Goal: Information Seeking & Learning: Learn about a topic

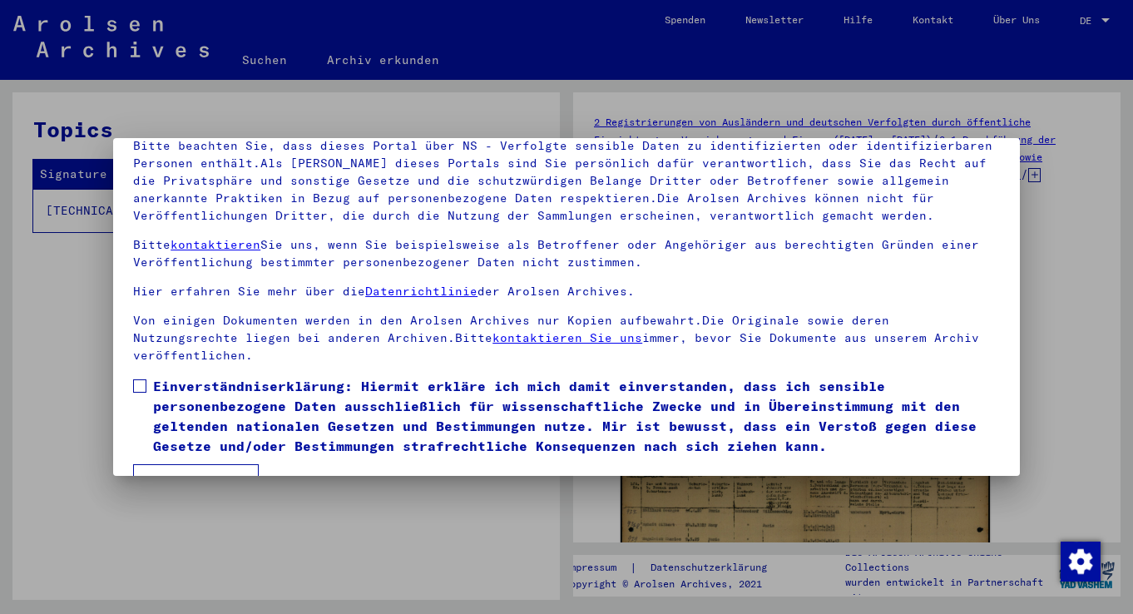
scroll to position [145, 0]
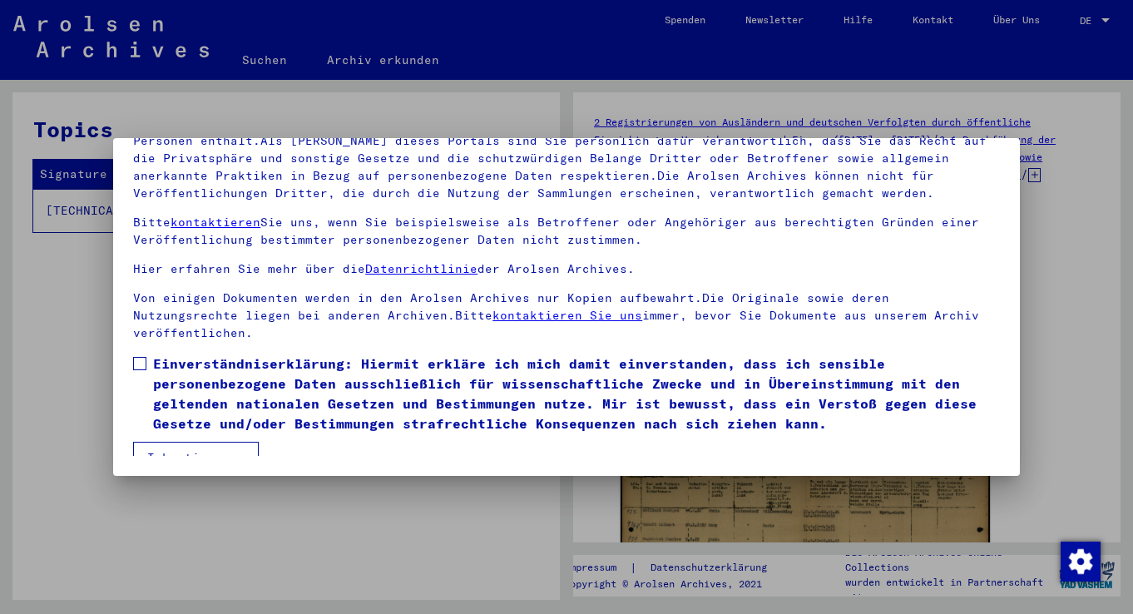
click at [147, 354] on label "Einverständniserklärung: Hiermit erkläre ich mich damit einverstanden, dass ich…" at bounding box center [566, 394] width 867 height 80
click at [211, 442] on button "Ich stimme zu" at bounding box center [196, 458] width 126 height 32
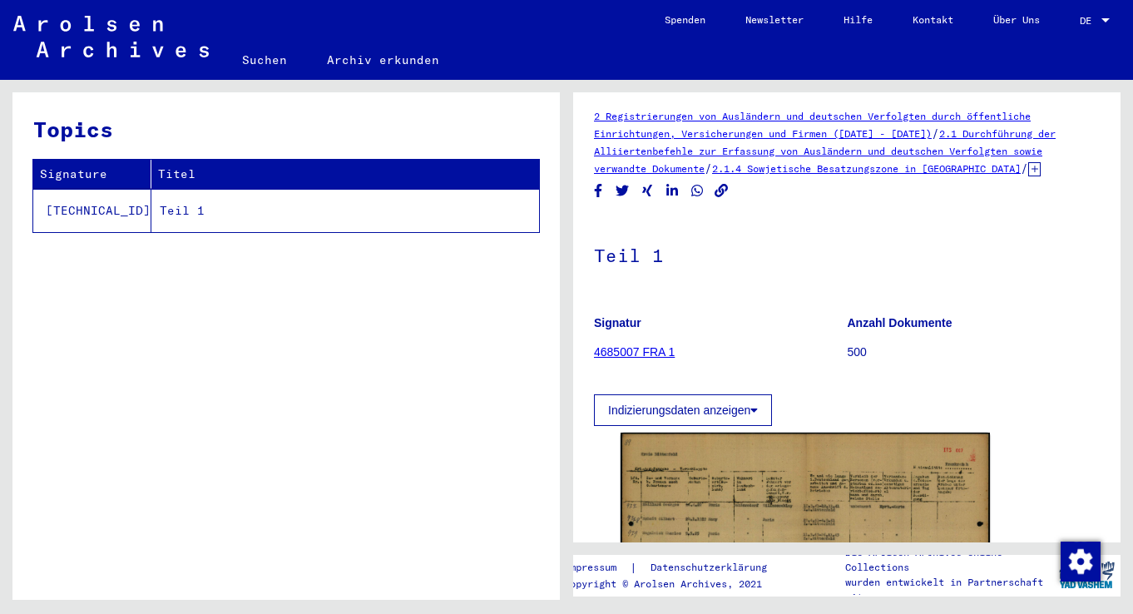
scroll to position [0, 0]
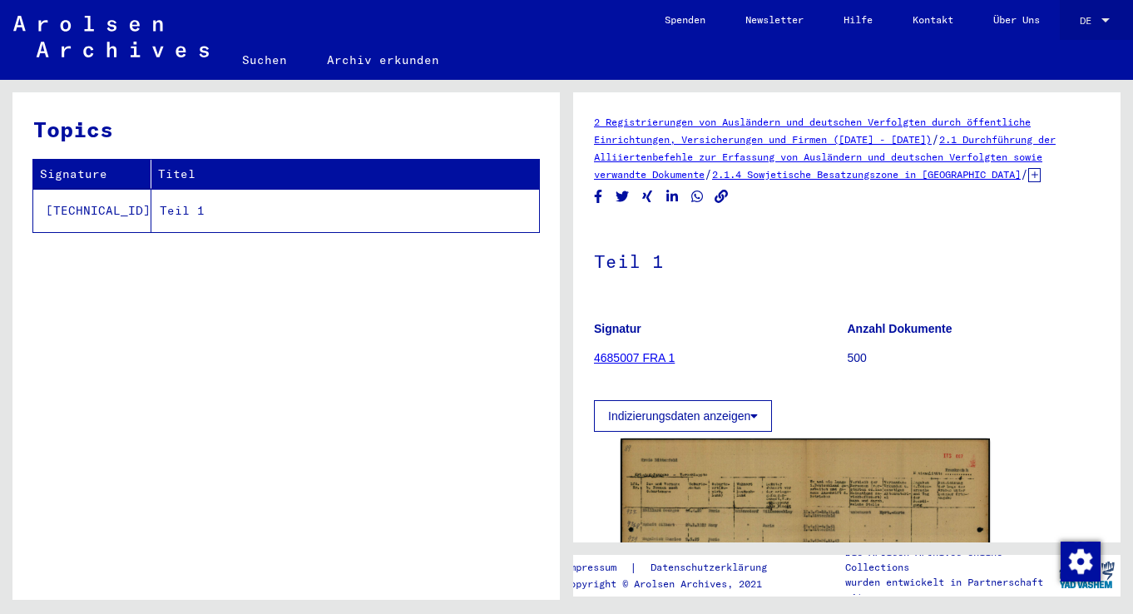
click at [1111, 16] on div at bounding box center [1105, 21] width 15 height 12
click at [617, 71] on div at bounding box center [566, 307] width 1133 height 614
click at [151, 211] on td "Teil 1" at bounding box center [345, 210] width 388 height 43
click at [56, 211] on td "[TECHNICAL_ID]" at bounding box center [92, 210] width 118 height 43
click at [642, 356] on link "4685007 FRA 1" at bounding box center [634, 357] width 81 height 13
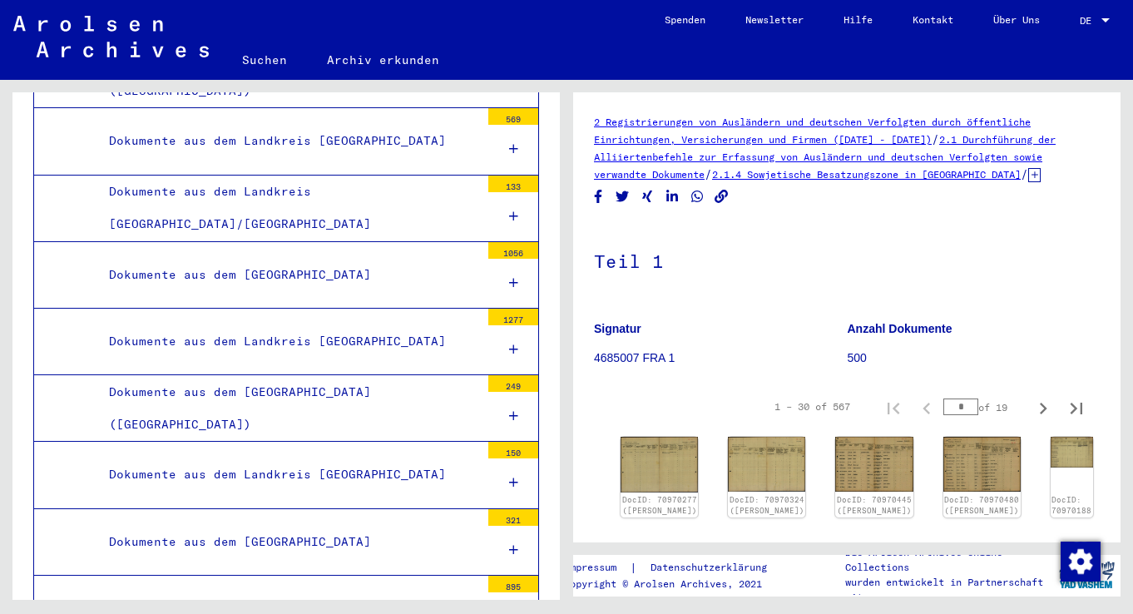
scroll to position [16605, 0]
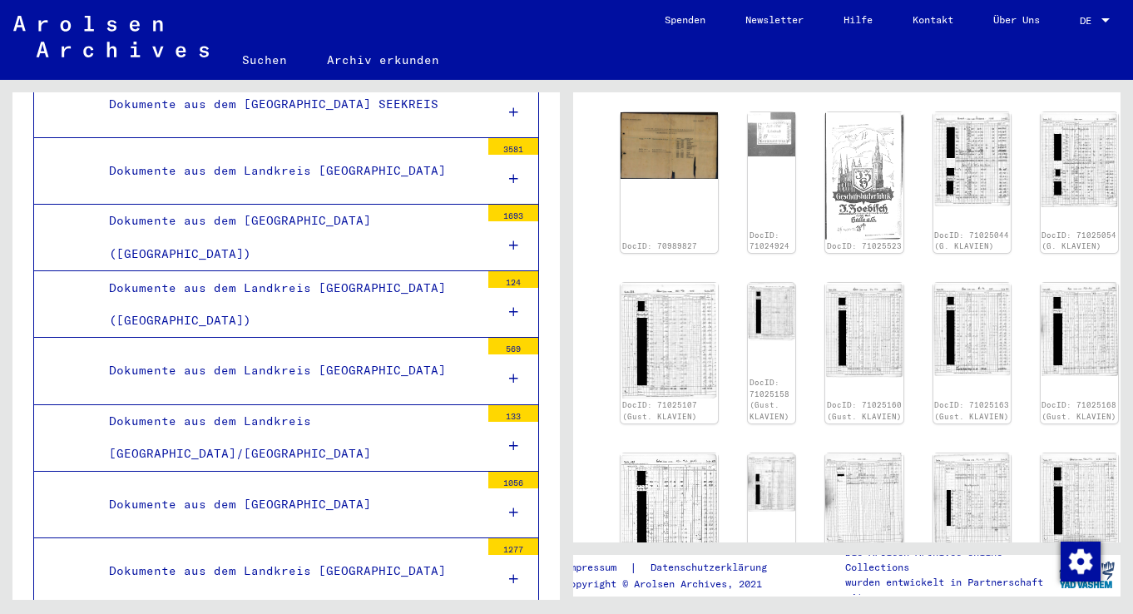
scroll to position [483, 0]
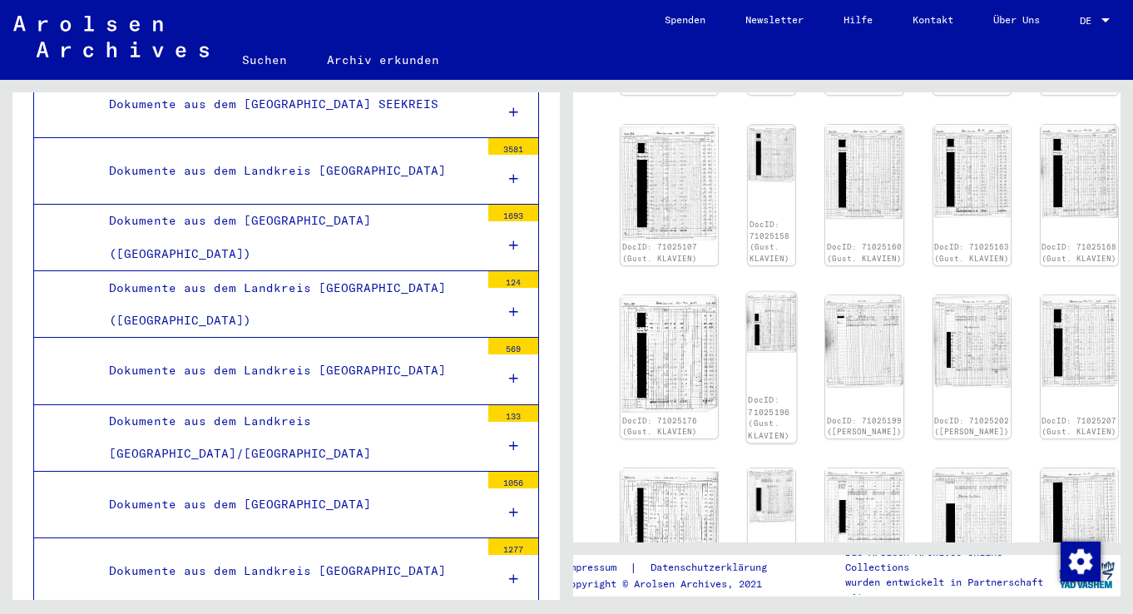
click at [747, 291] on img at bounding box center [772, 322] width 50 height 62
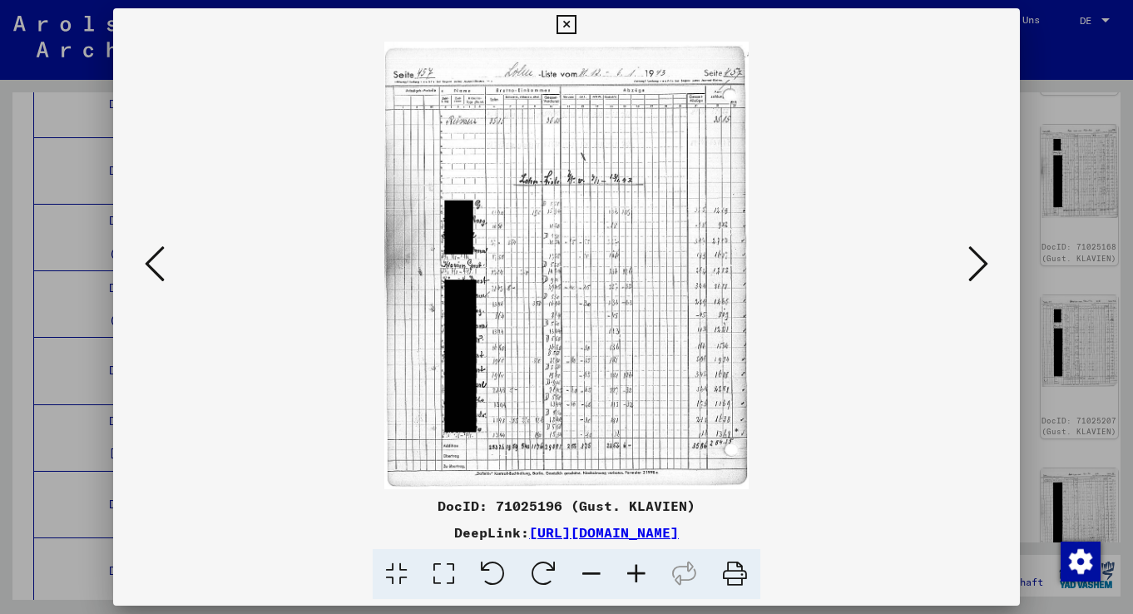
click at [990, 253] on button at bounding box center [979, 264] width 30 height 47
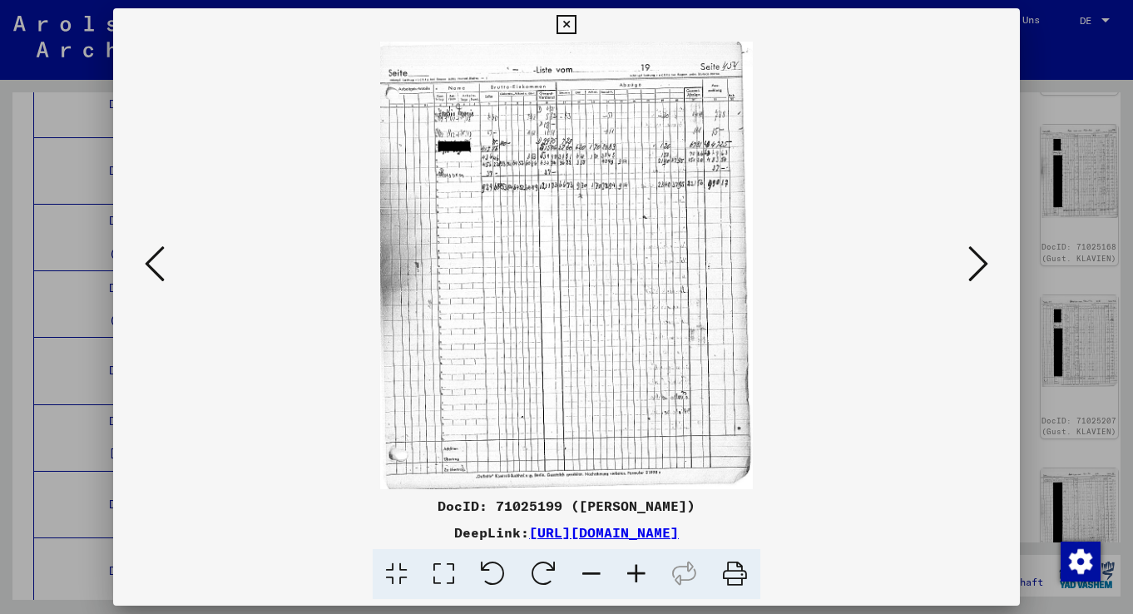
click at [990, 253] on button at bounding box center [979, 264] width 30 height 47
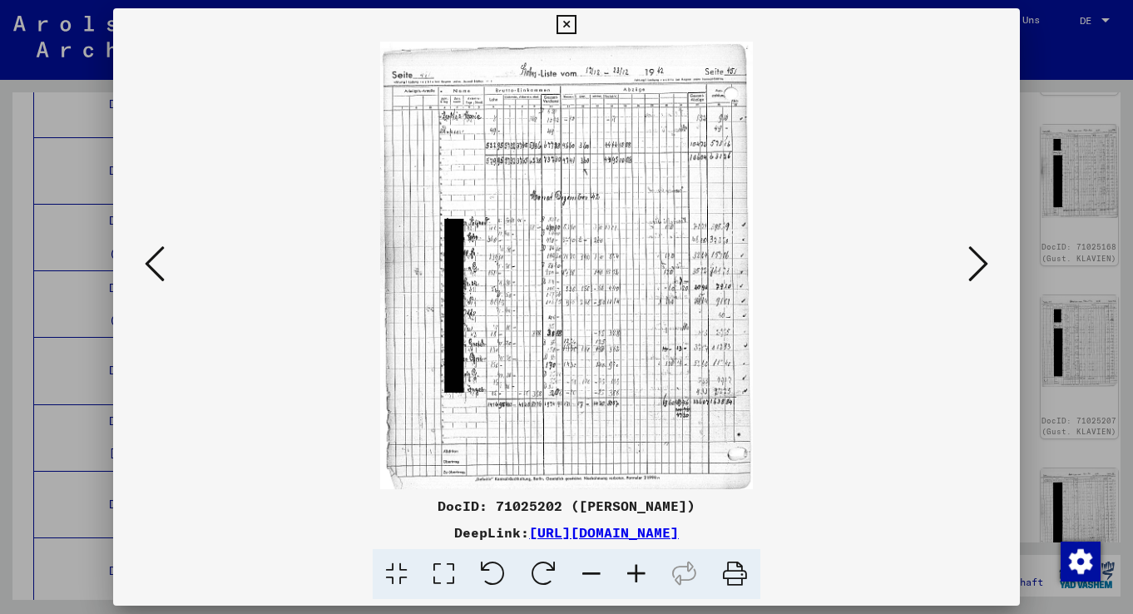
click at [990, 253] on button at bounding box center [979, 264] width 30 height 47
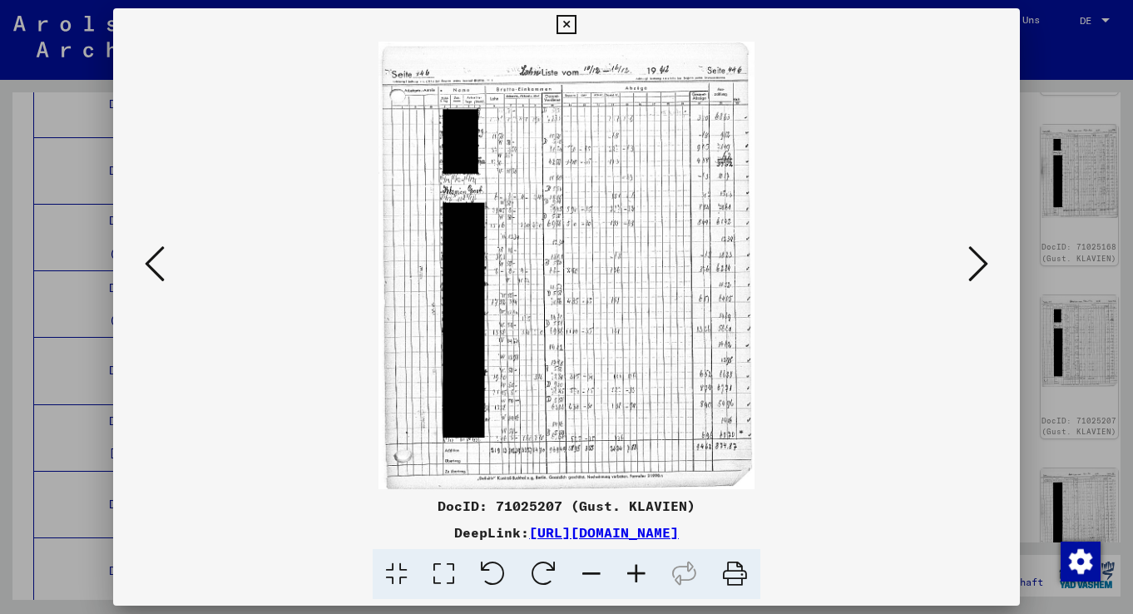
click at [990, 253] on button at bounding box center [979, 264] width 30 height 47
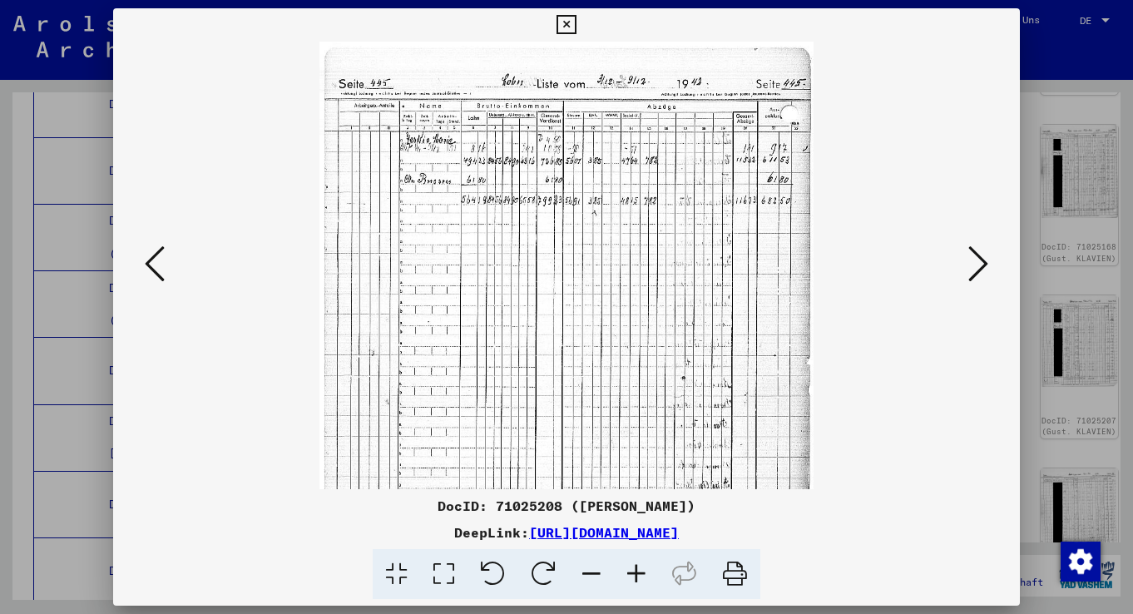
click at [990, 253] on button at bounding box center [979, 264] width 30 height 47
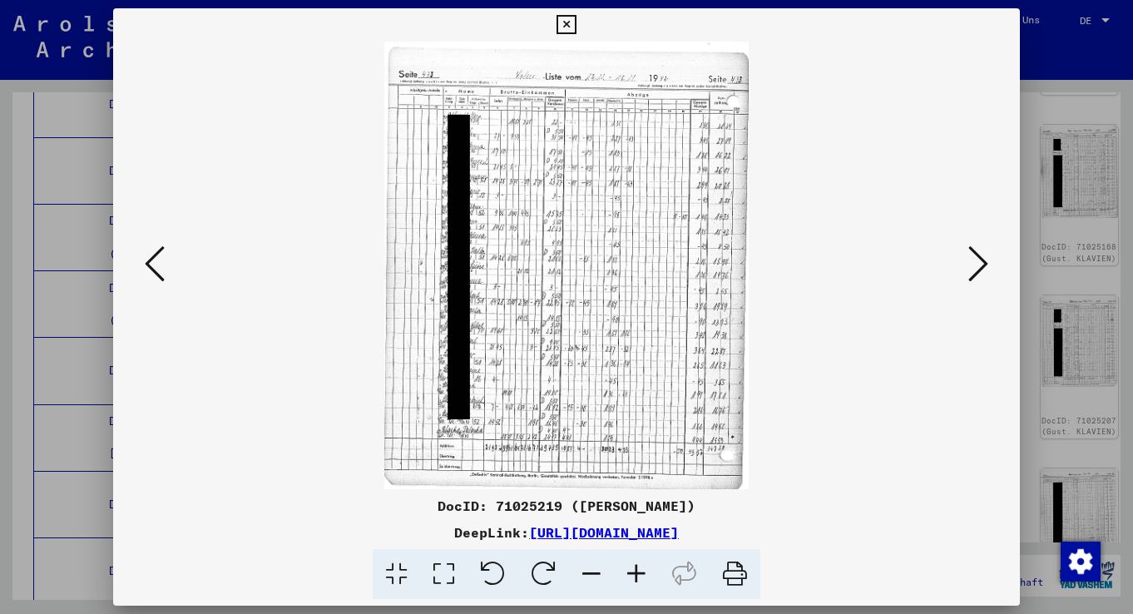
click at [990, 253] on button at bounding box center [979, 264] width 30 height 47
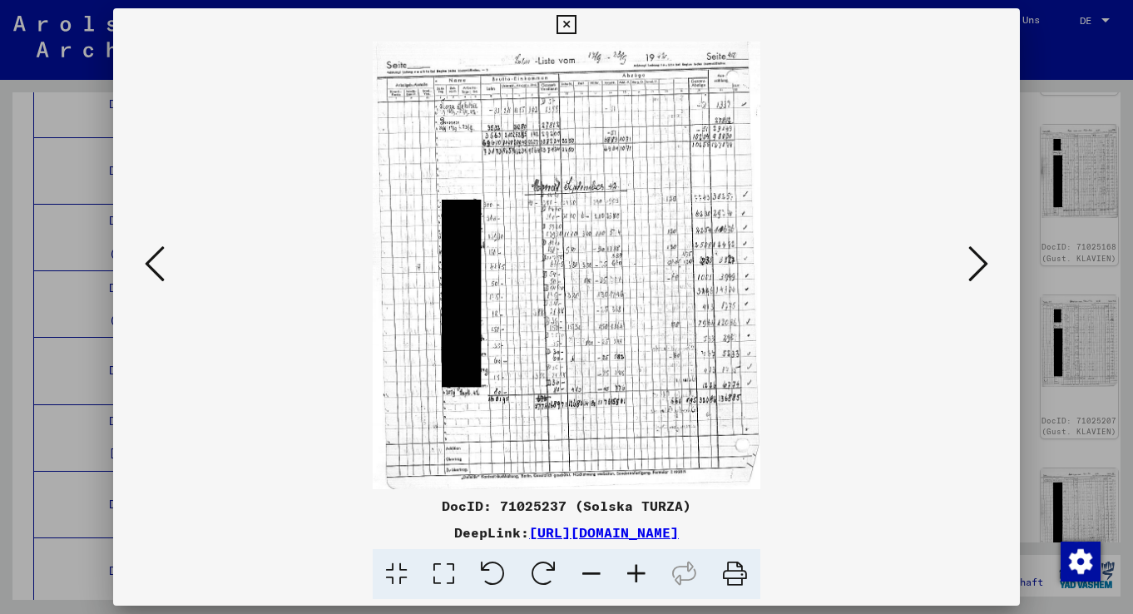
click at [990, 253] on button at bounding box center [979, 264] width 30 height 47
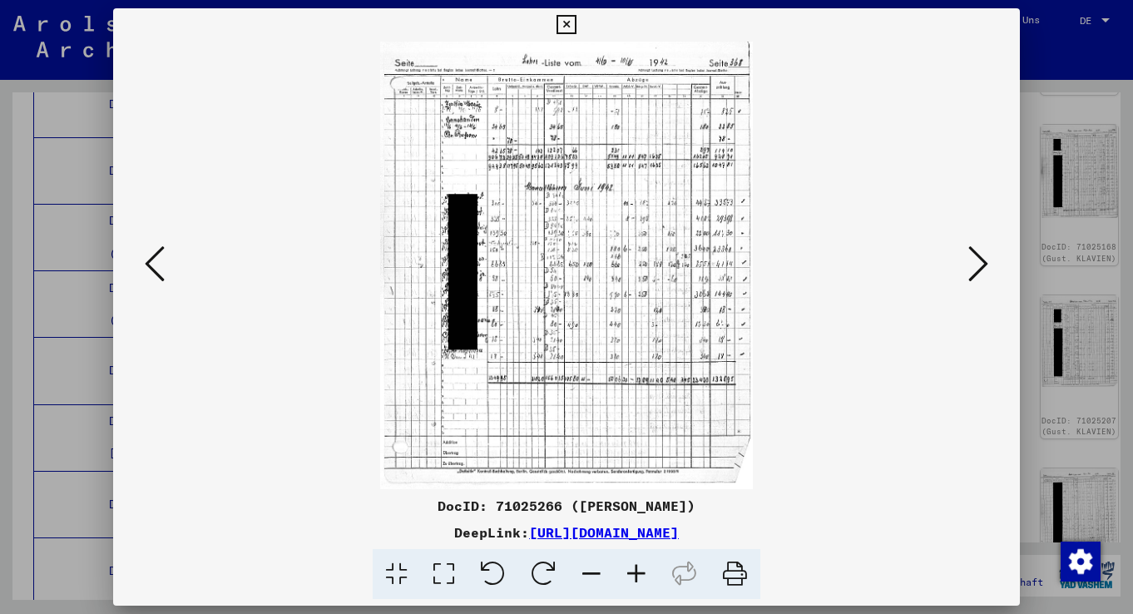
click at [576, 19] on icon at bounding box center [566, 25] width 19 height 20
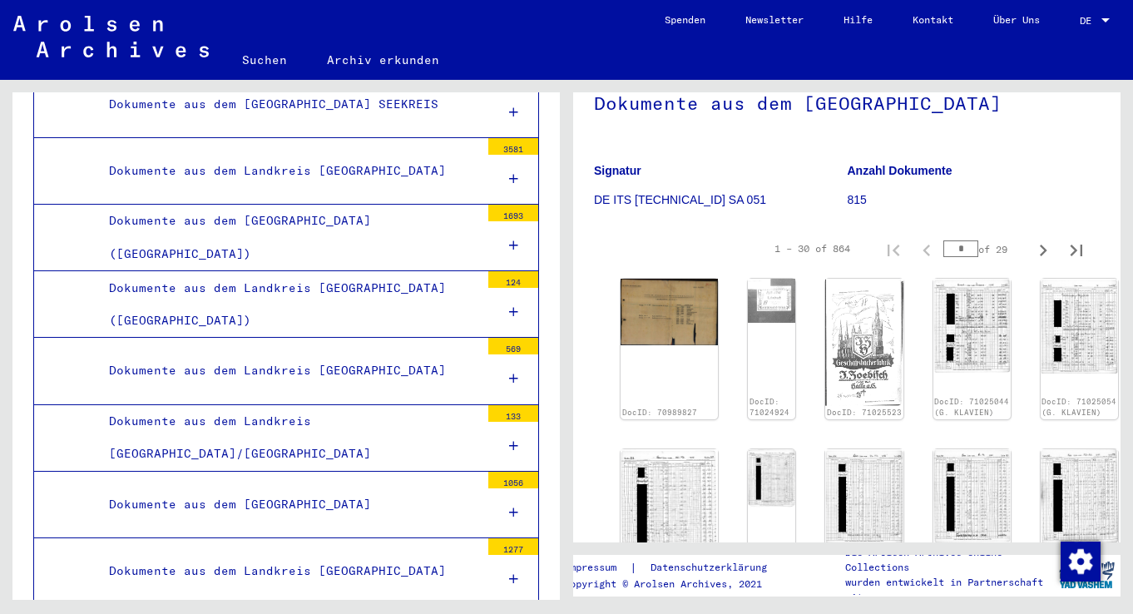
scroll to position [30, 0]
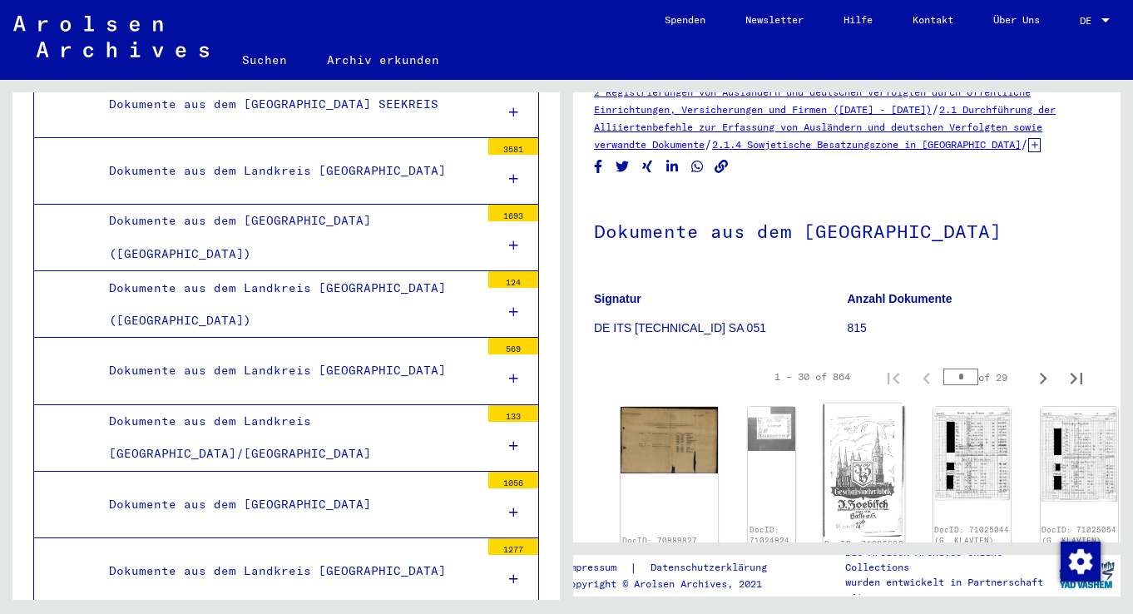
click at [824, 469] on img at bounding box center [865, 470] width 82 height 133
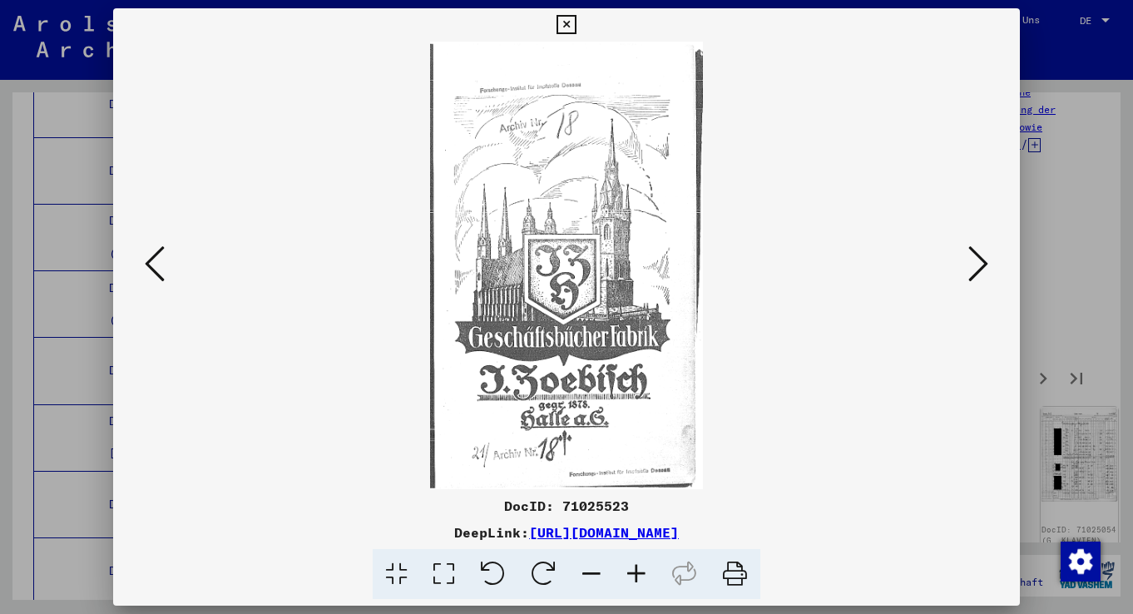
click at [971, 258] on icon at bounding box center [979, 264] width 20 height 40
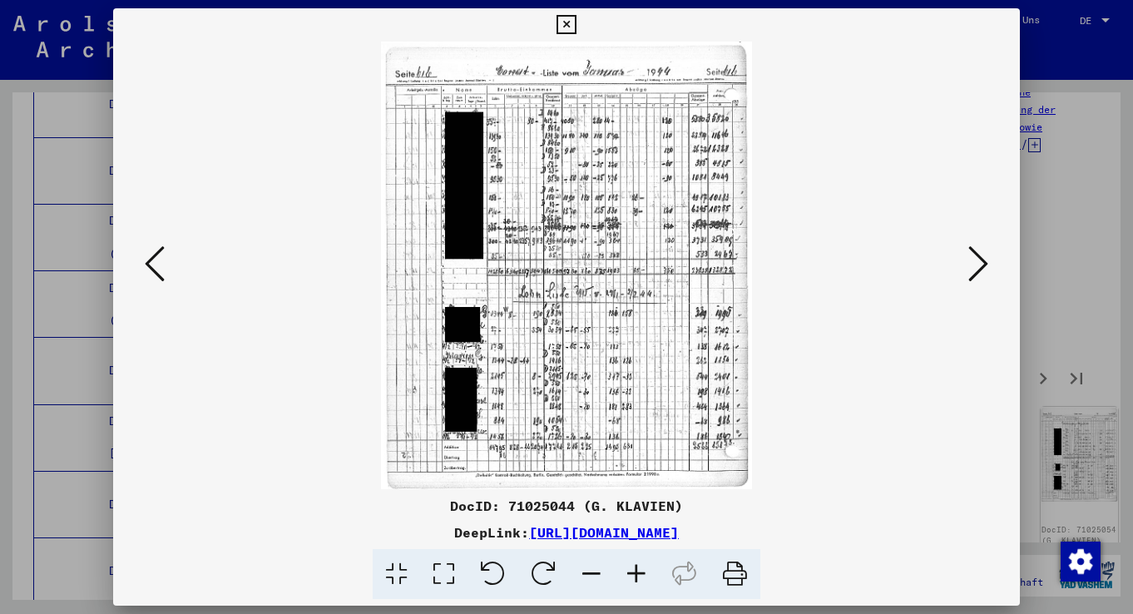
click at [971, 258] on icon at bounding box center [979, 264] width 20 height 40
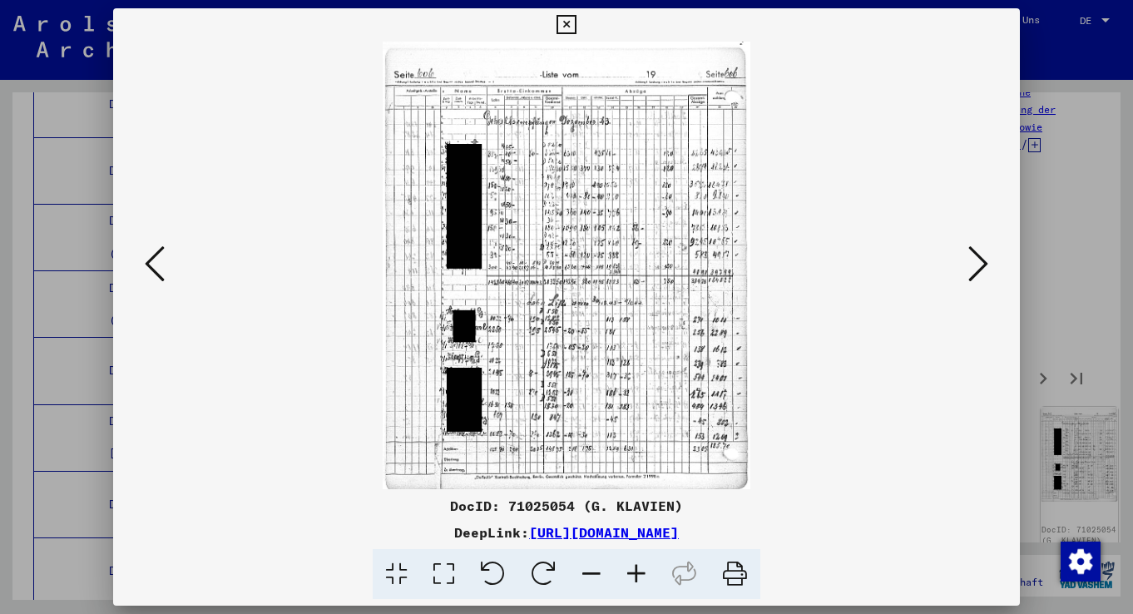
click at [971, 258] on icon at bounding box center [979, 264] width 20 height 40
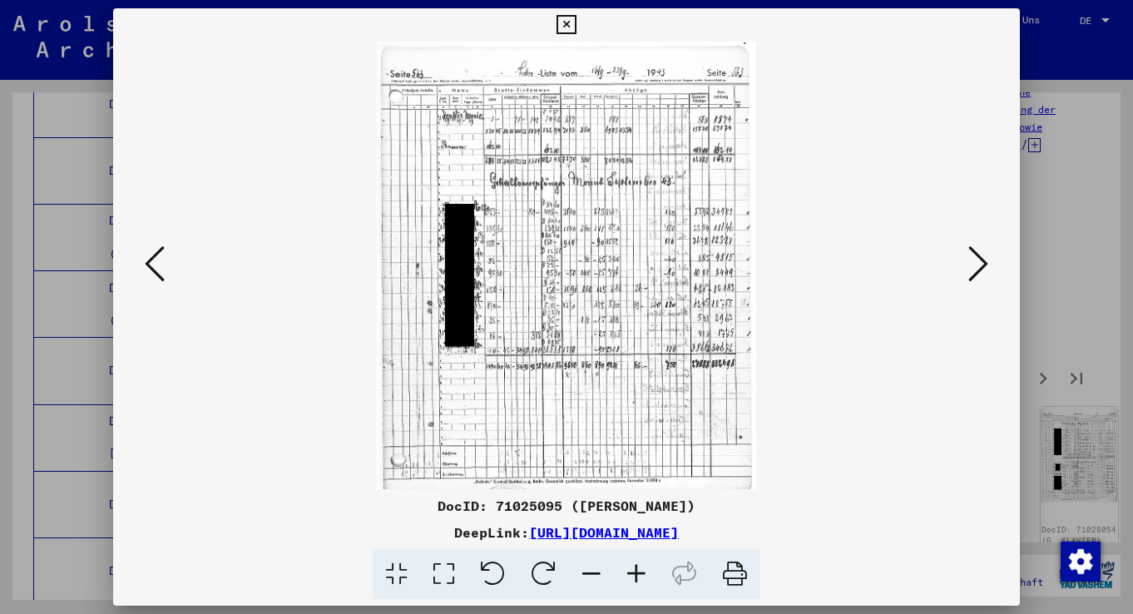
click at [971, 258] on icon at bounding box center [979, 264] width 20 height 40
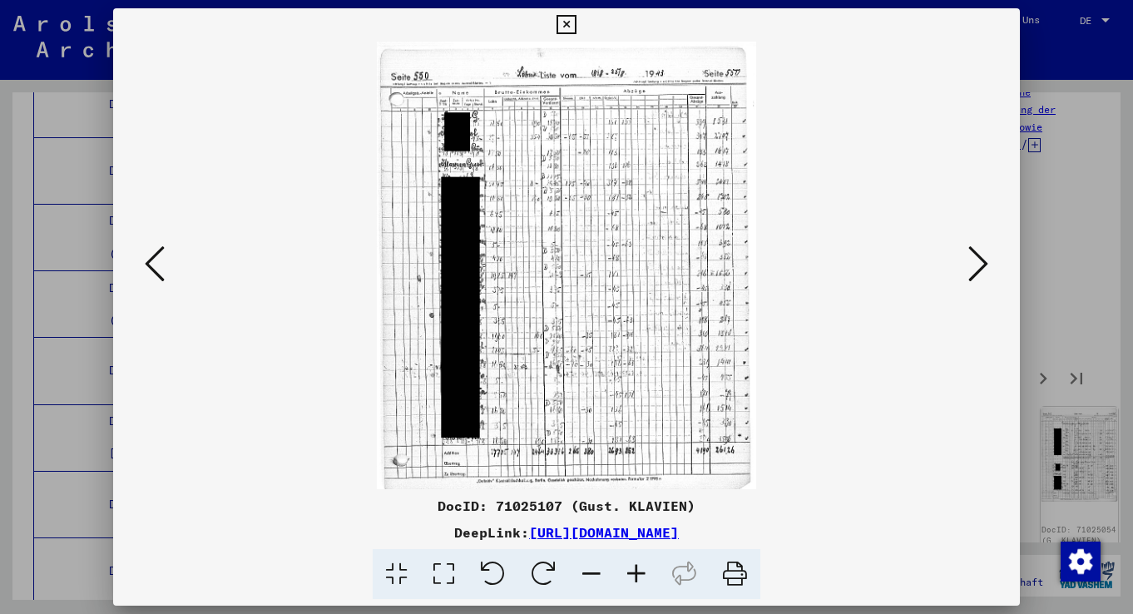
click at [971, 258] on icon at bounding box center [979, 264] width 20 height 40
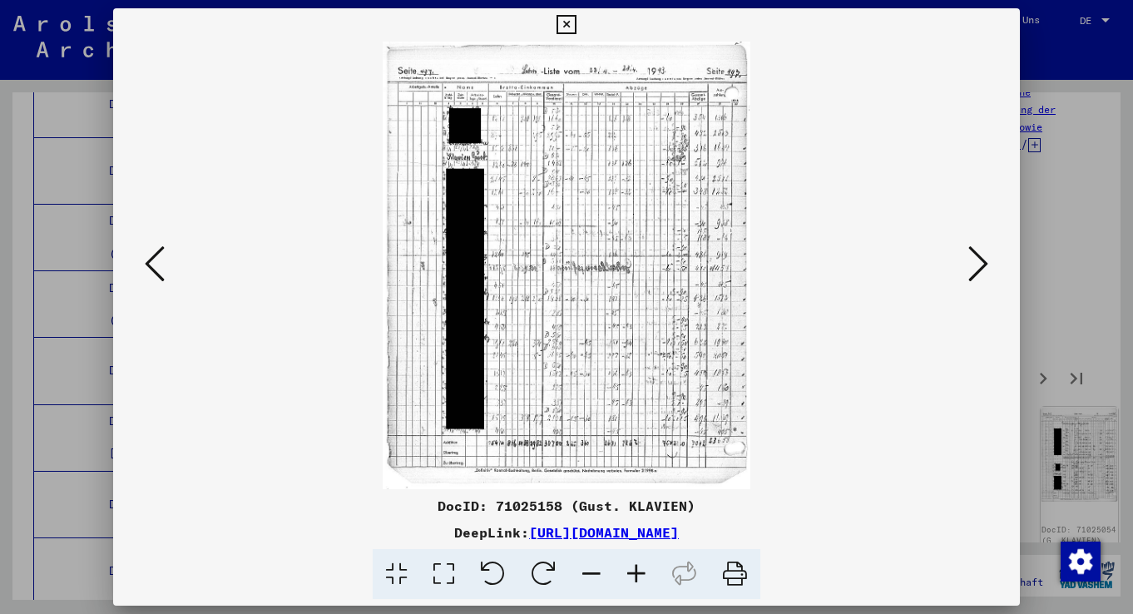
click at [971, 258] on icon at bounding box center [979, 264] width 20 height 40
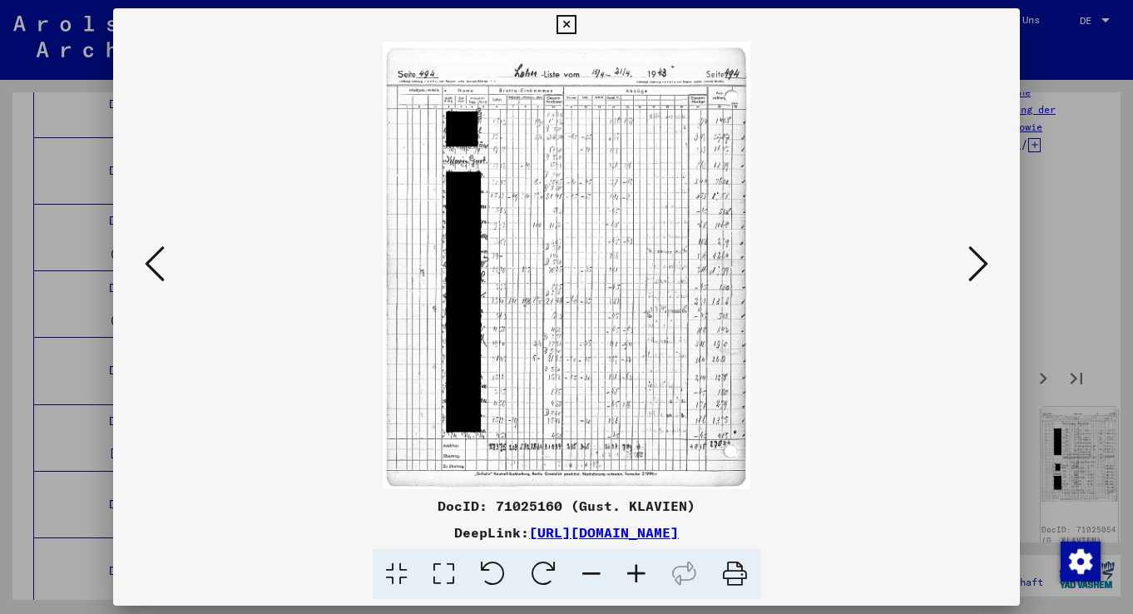
click at [971, 258] on icon at bounding box center [979, 264] width 20 height 40
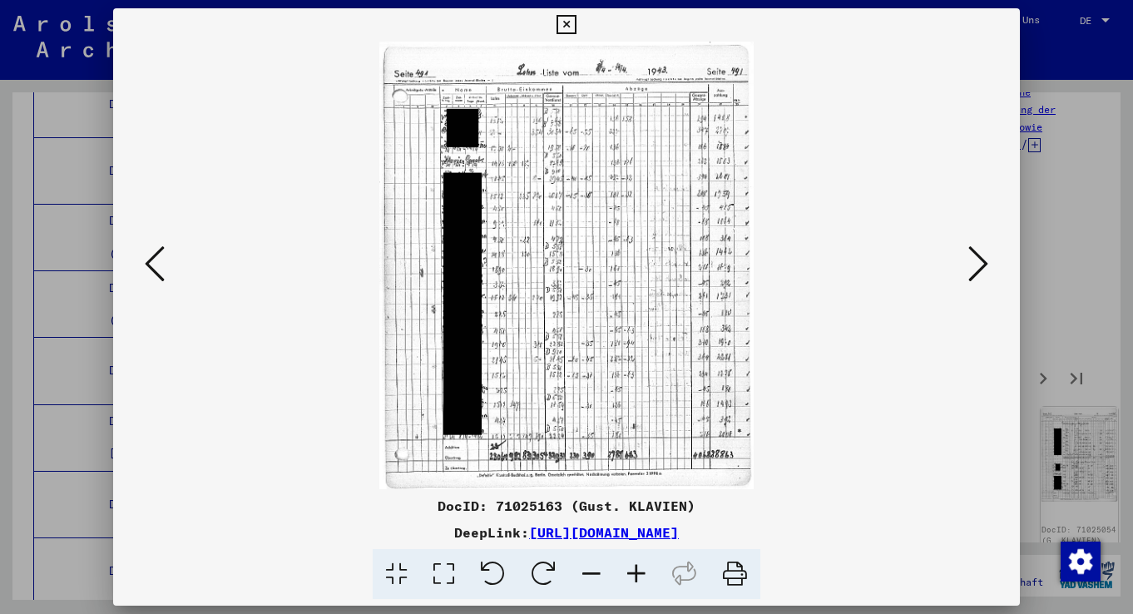
click at [971, 258] on icon at bounding box center [979, 264] width 20 height 40
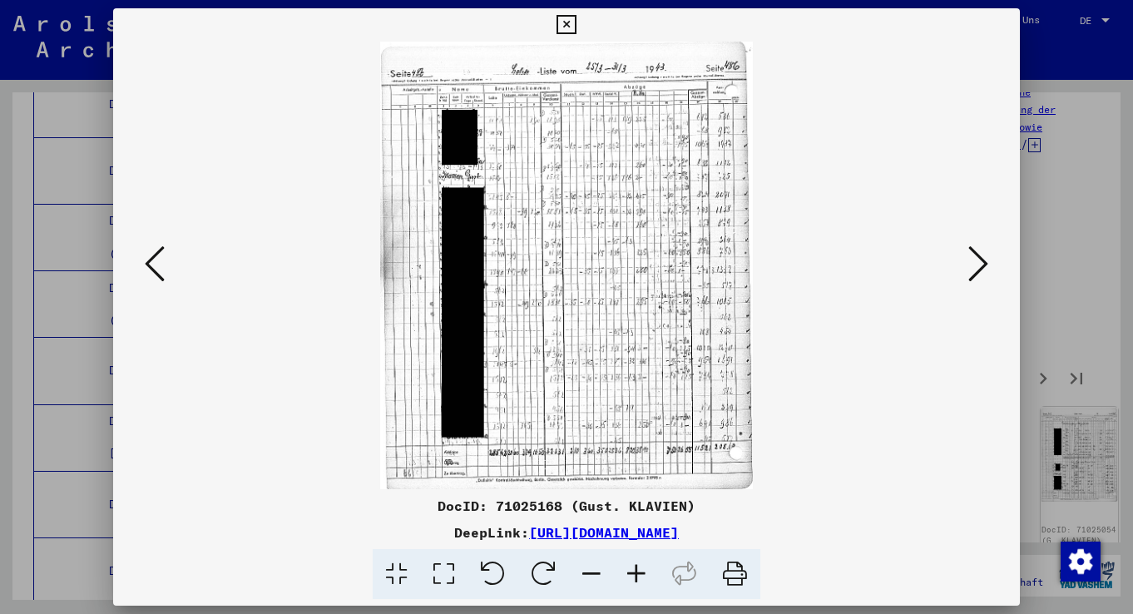
click at [576, 20] on icon at bounding box center [566, 25] width 19 height 20
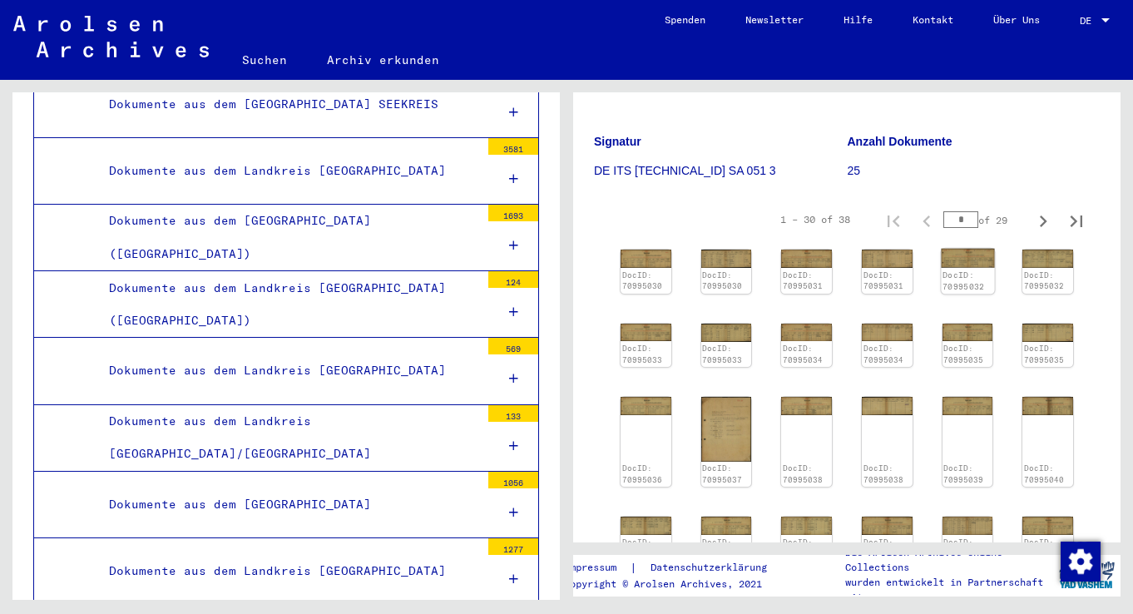
scroll to position [359, 0]
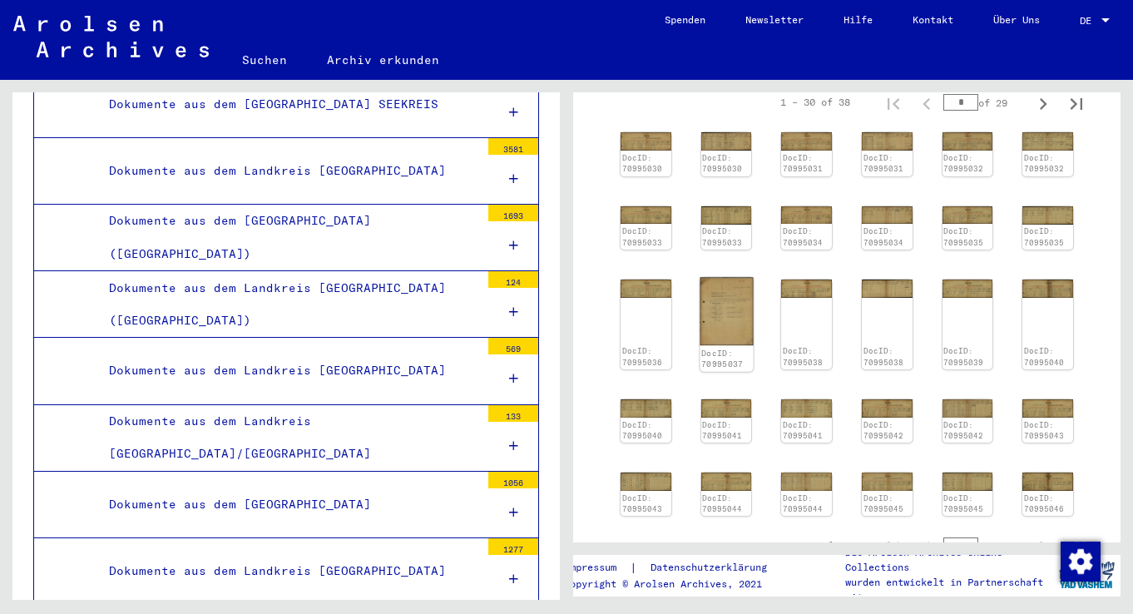
click at [730, 295] on img at bounding box center [726, 311] width 53 height 68
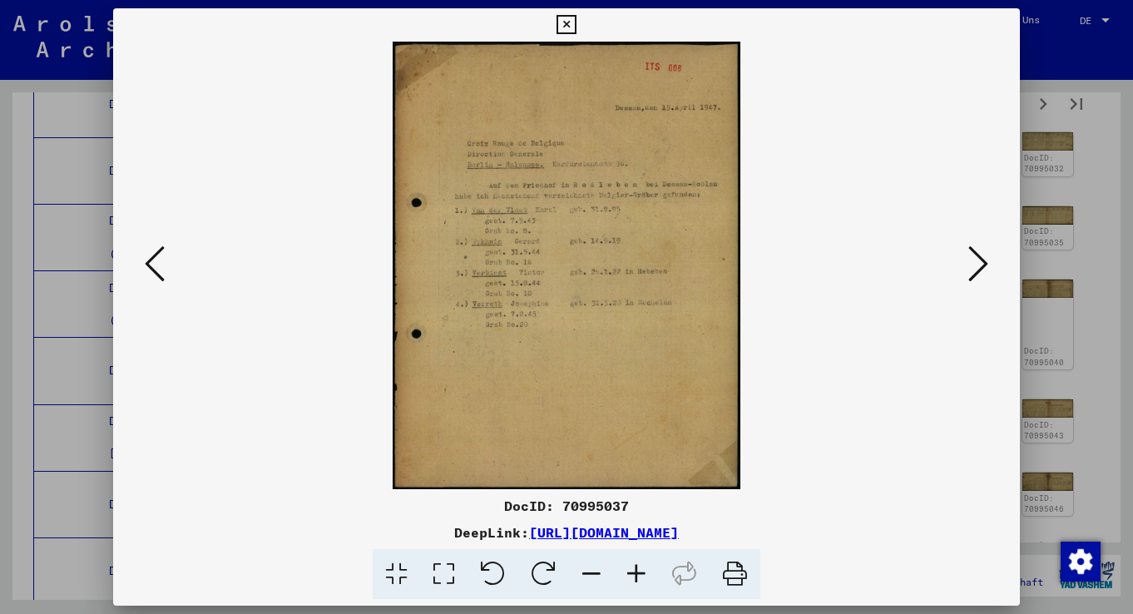
click at [576, 25] on icon at bounding box center [566, 25] width 19 height 20
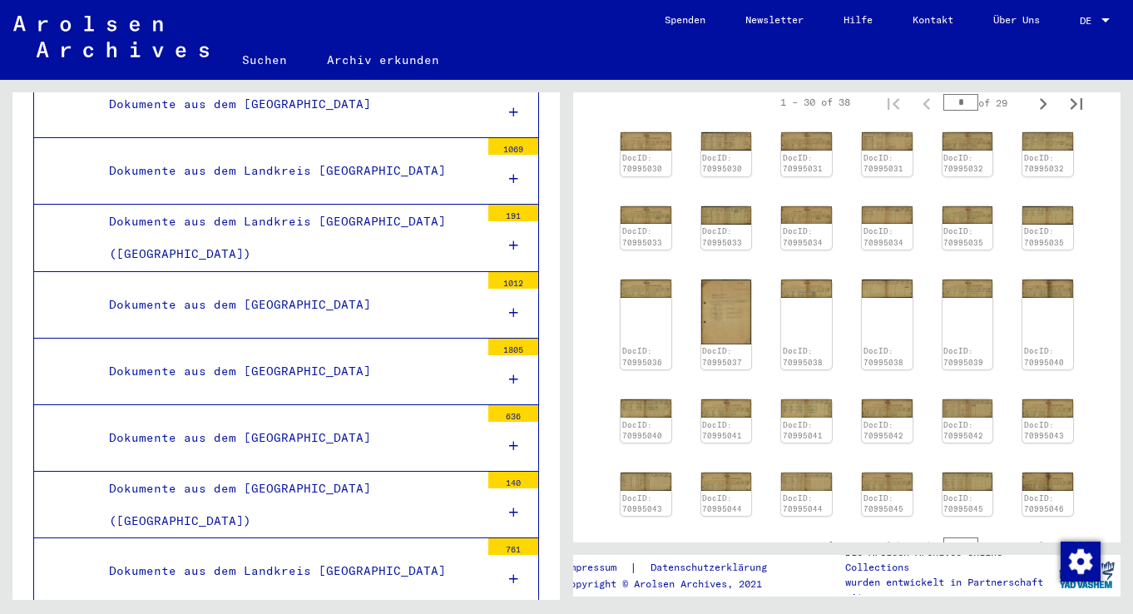
scroll to position [17529, 0]
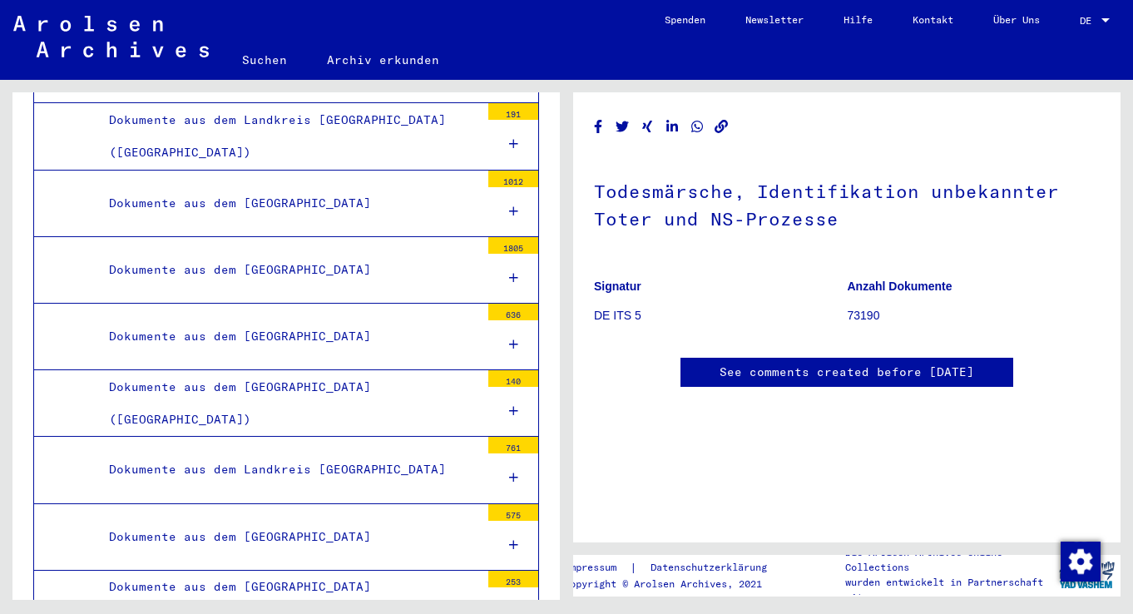
scroll to position [17577, 0]
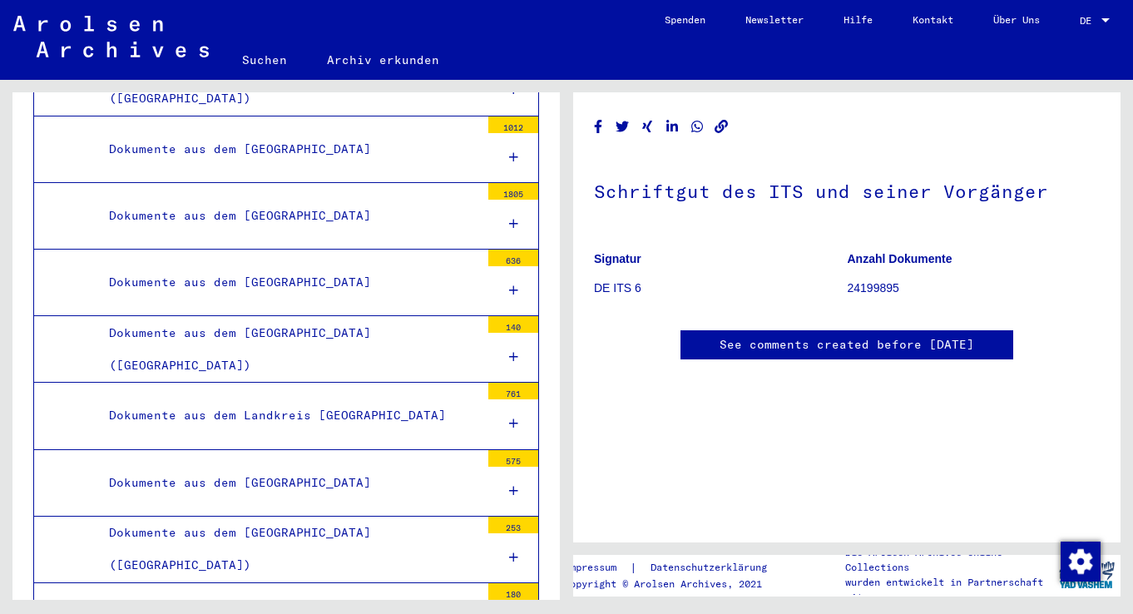
scroll to position [17732, 0]
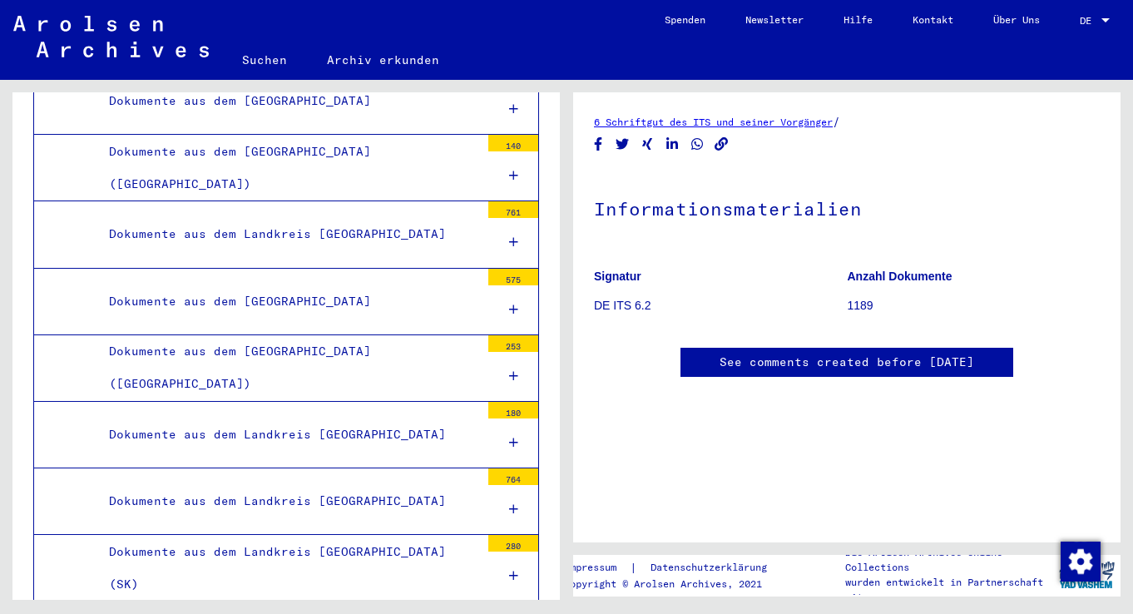
scroll to position [17965, 0]
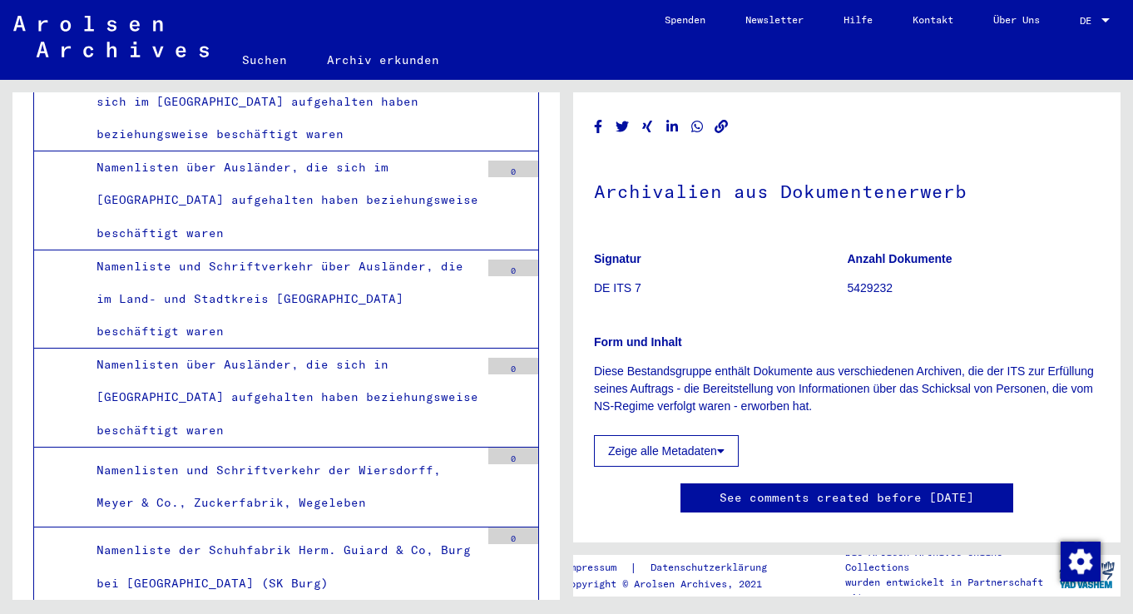
scroll to position [10992, 0]
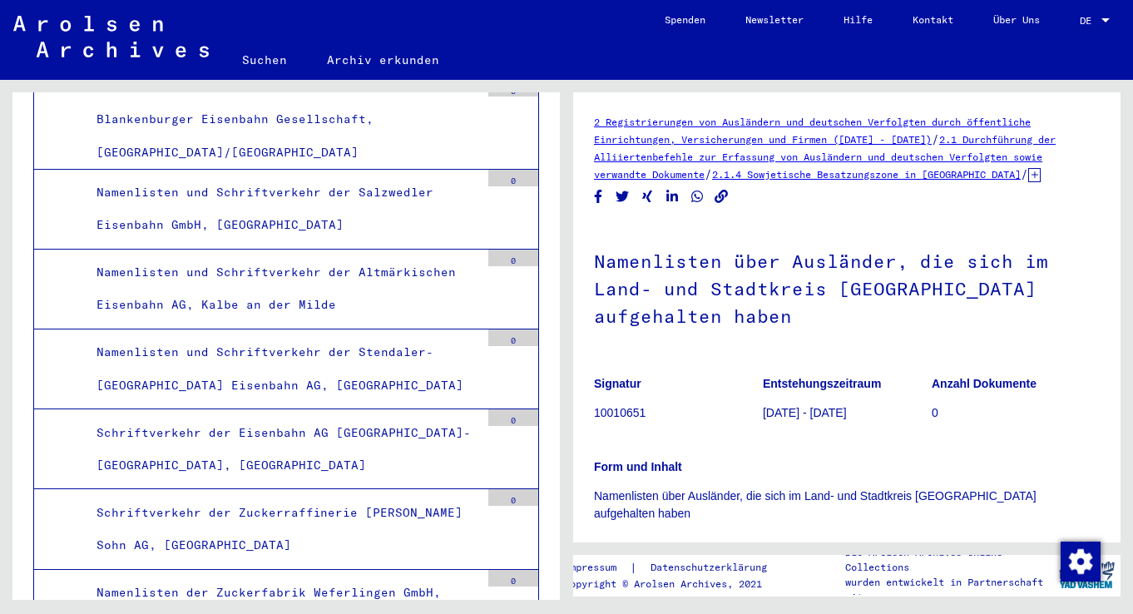
scroll to position [10253, 0]
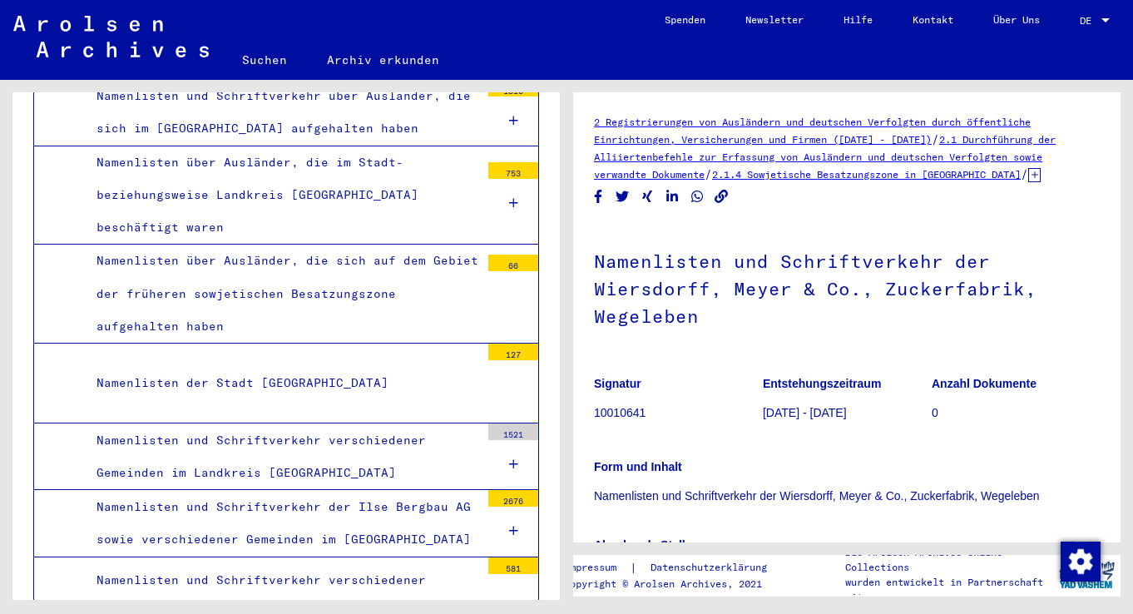
scroll to position [7436, 0]
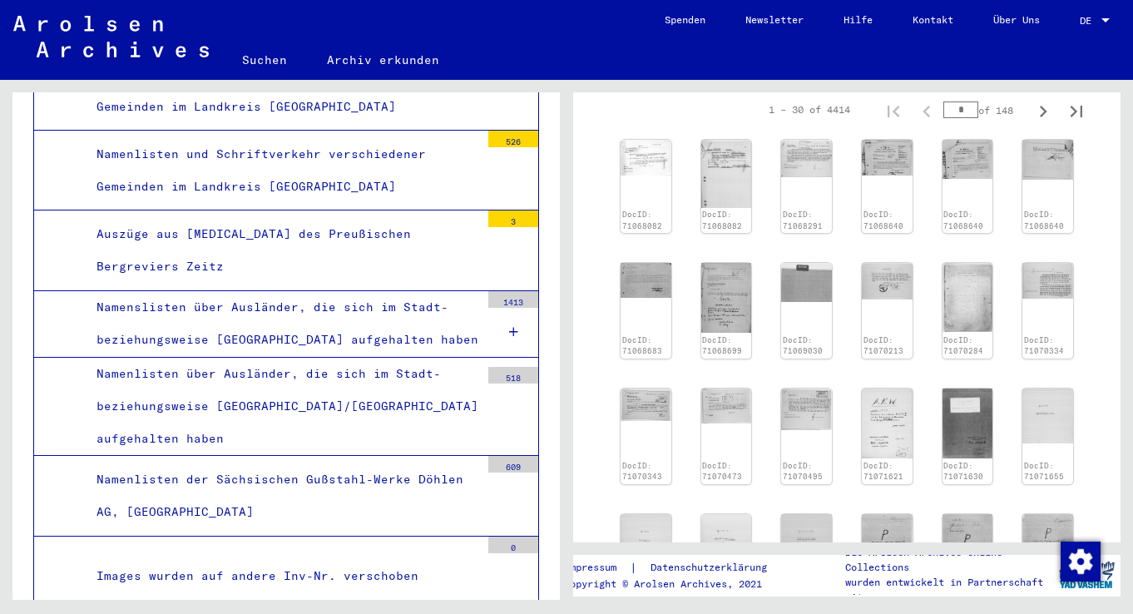
scroll to position [569, 0]
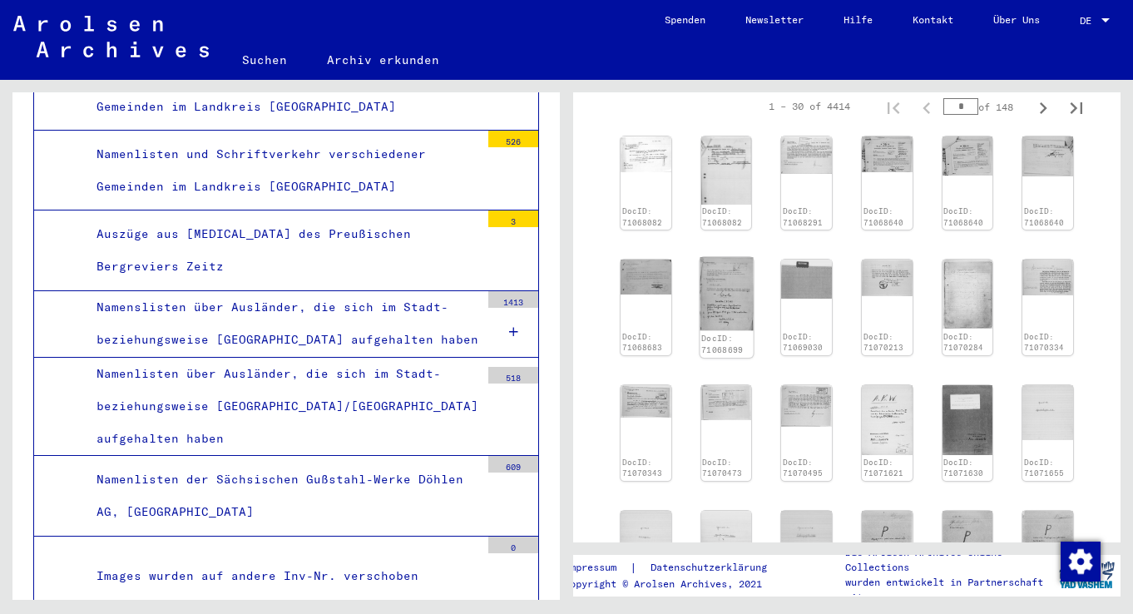
click at [726, 300] on img at bounding box center [726, 294] width 53 height 74
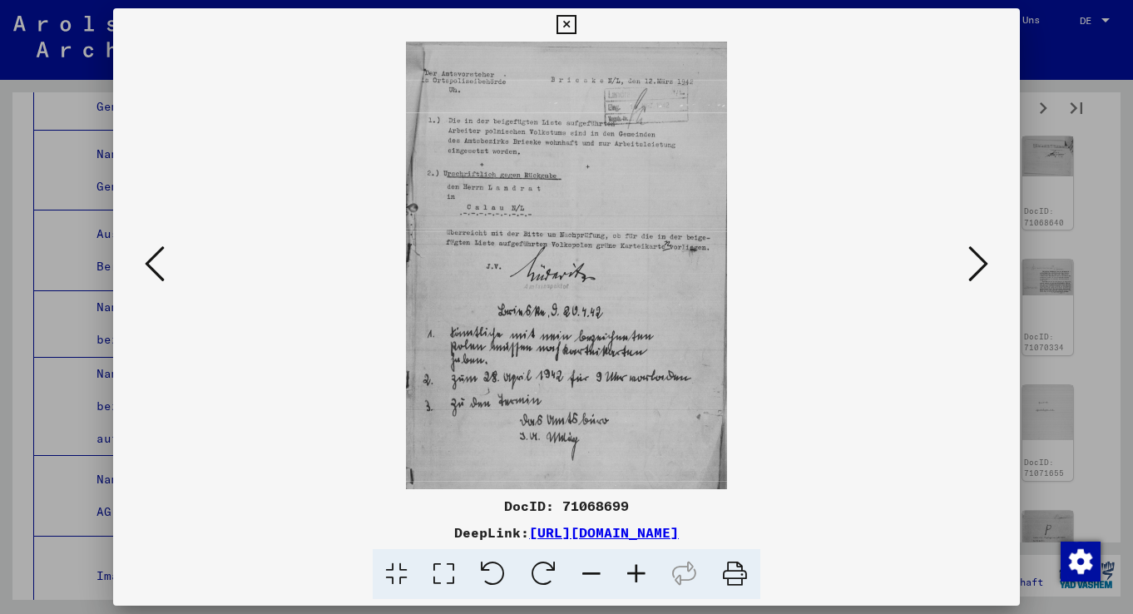
click at [976, 274] on icon at bounding box center [979, 264] width 20 height 40
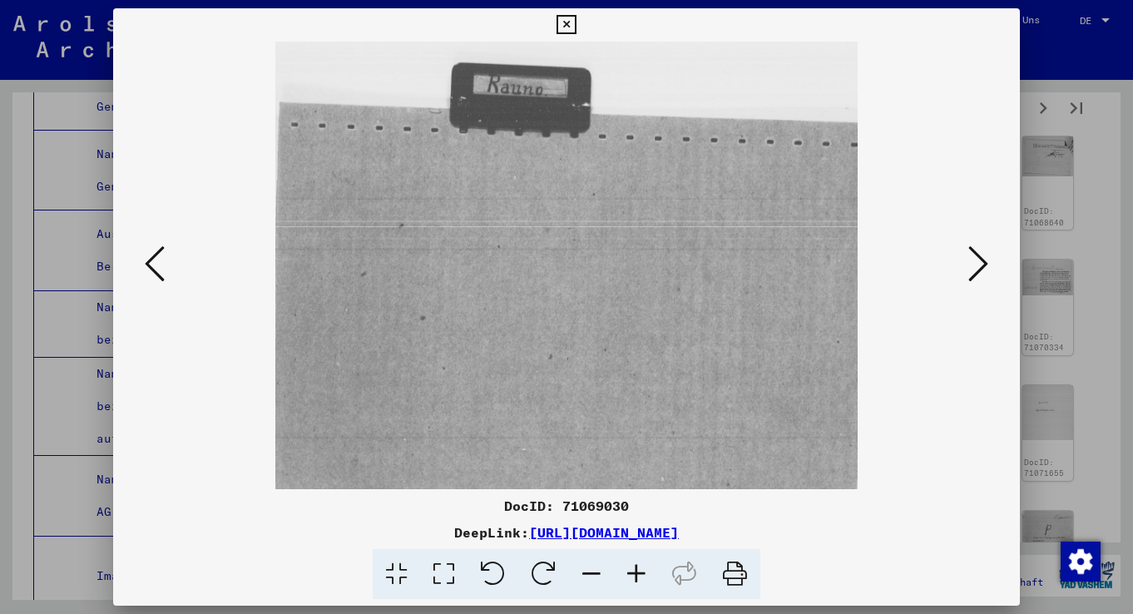
click at [975, 275] on icon at bounding box center [979, 264] width 20 height 40
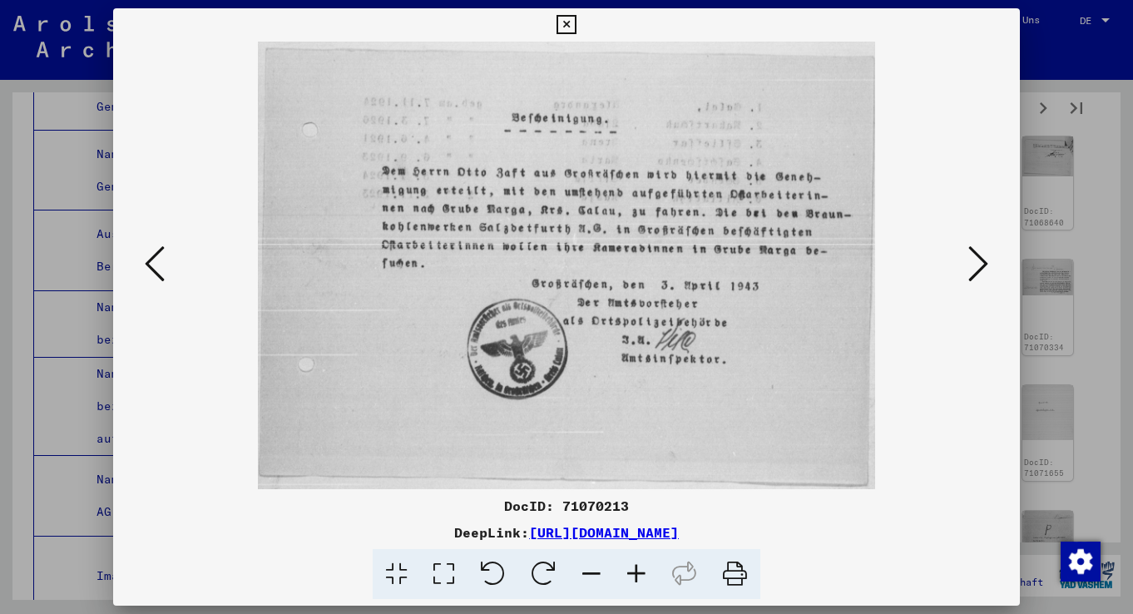
click at [974, 277] on icon at bounding box center [979, 264] width 20 height 40
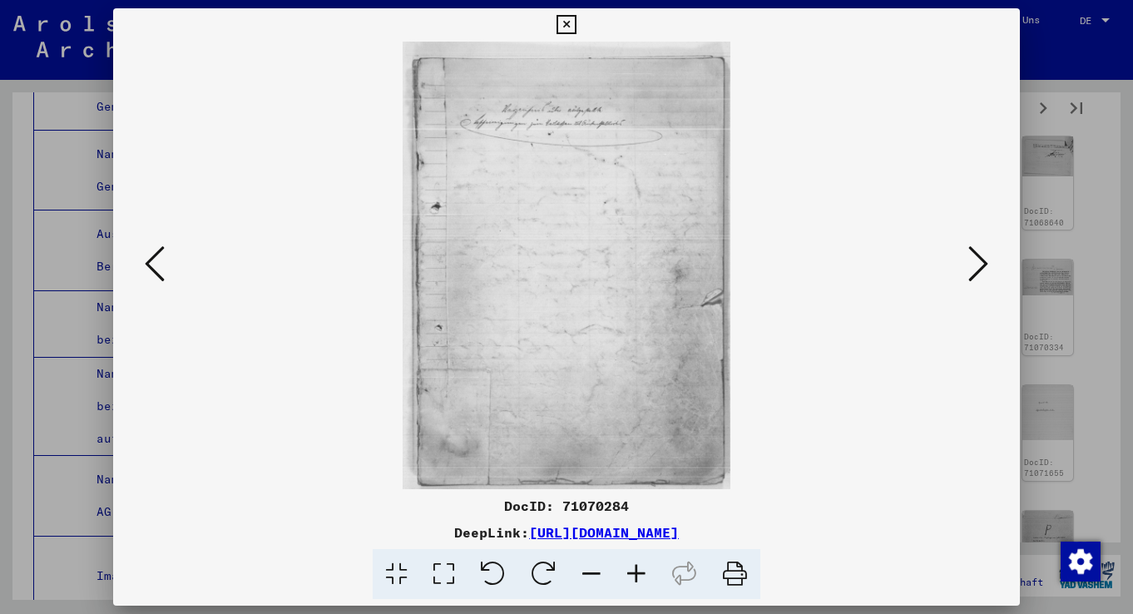
click at [974, 277] on icon at bounding box center [979, 264] width 20 height 40
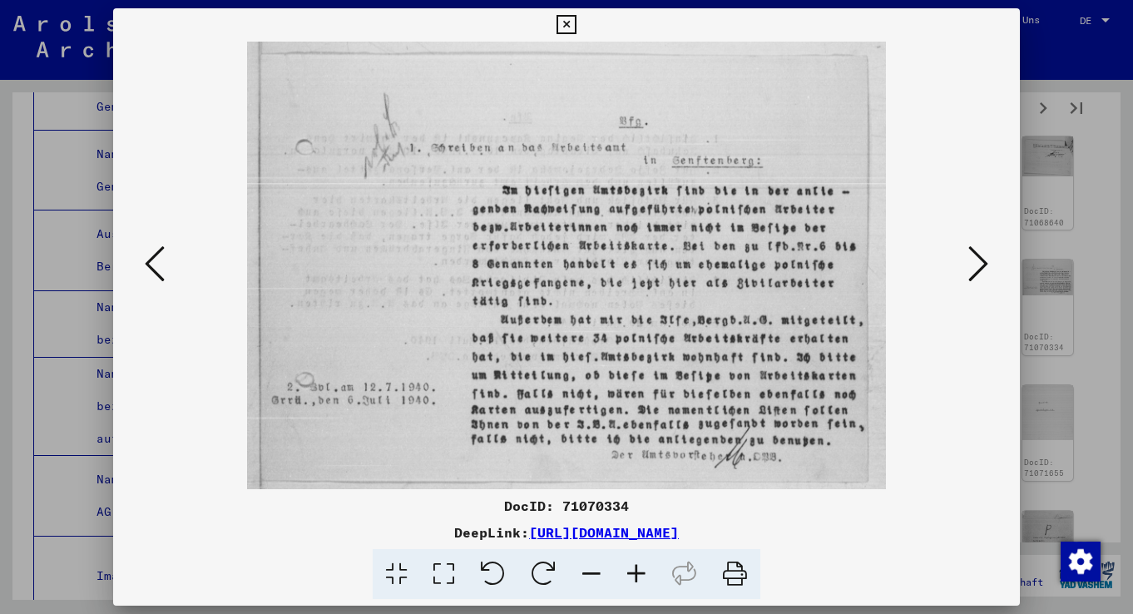
click at [972, 279] on icon at bounding box center [979, 264] width 20 height 40
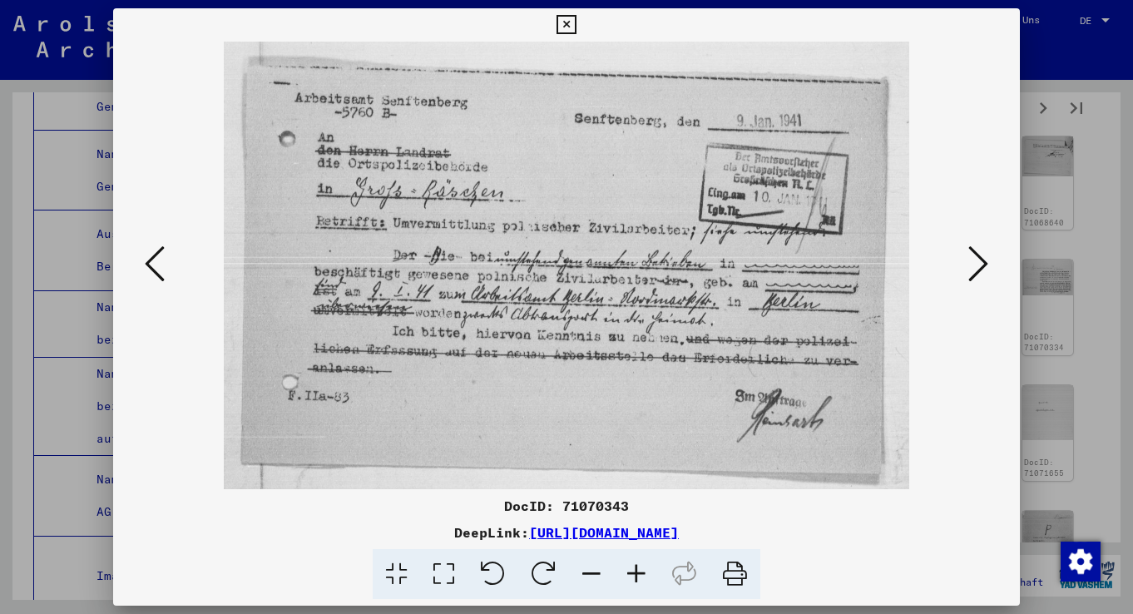
click at [972, 279] on icon at bounding box center [979, 264] width 20 height 40
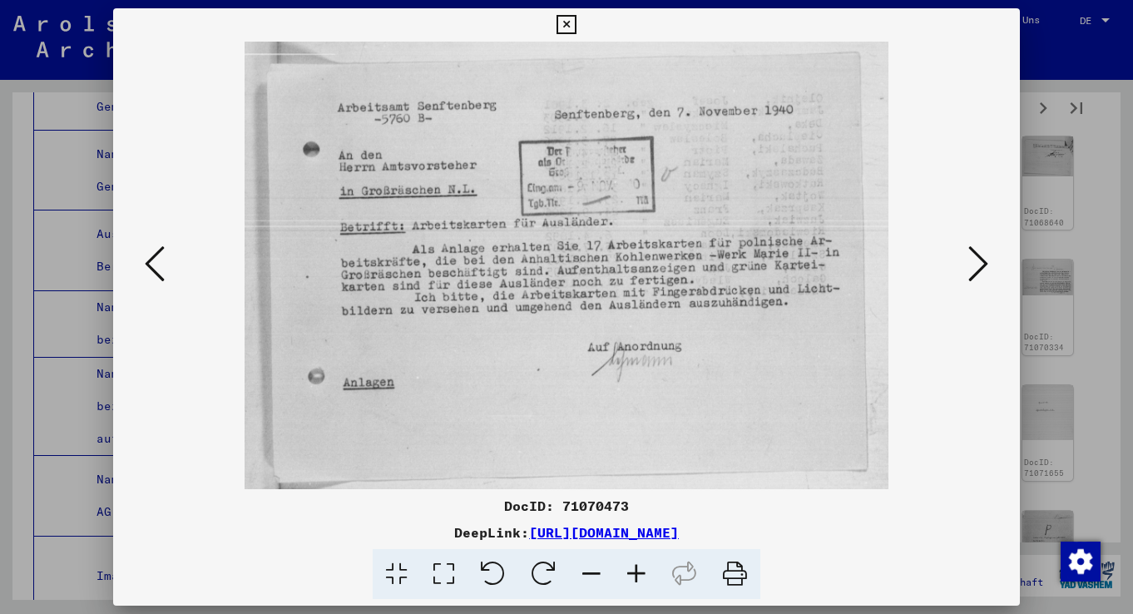
click at [972, 279] on icon at bounding box center [979, 264] width 20 height 40
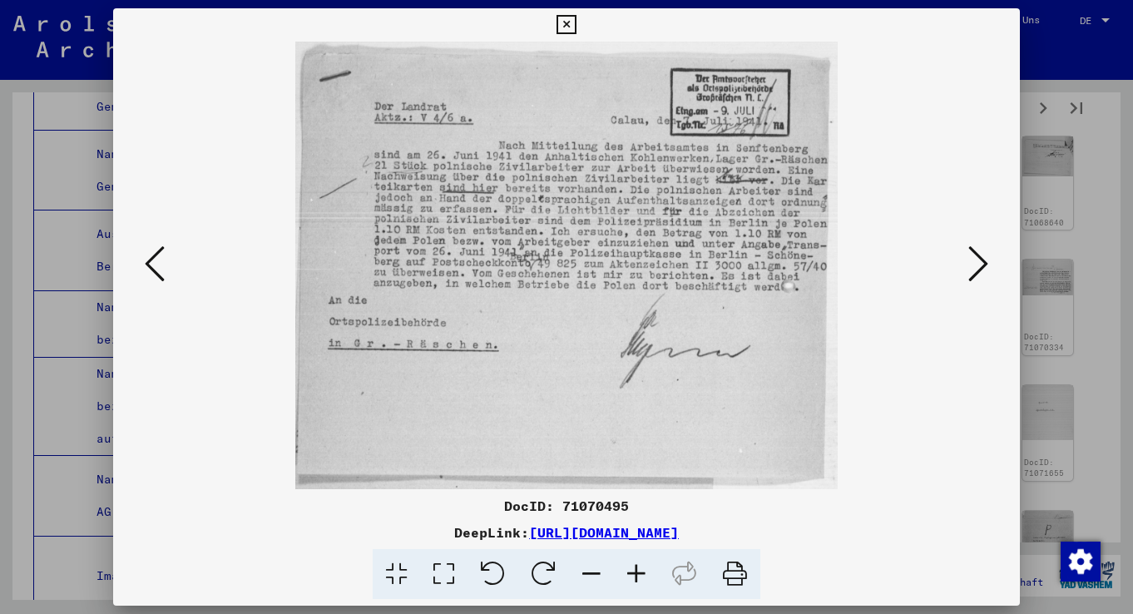
click at [974, 270] on icon at bounding box center [979, 264] width 20 height 40
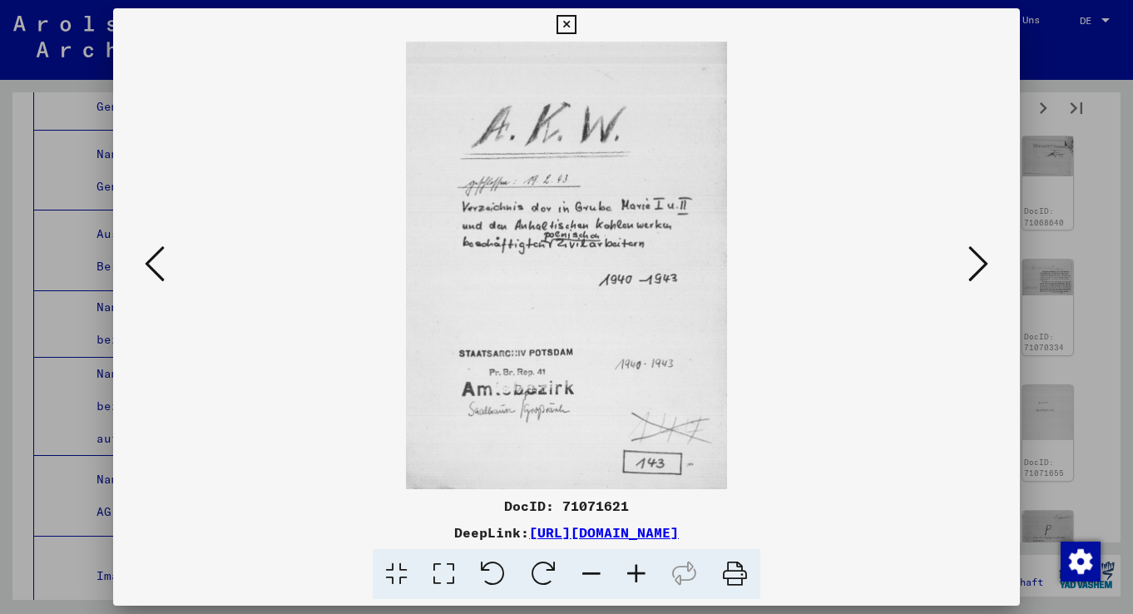
click at [974, 271] on icon at bounding box center [979, 264] width 20 height 40
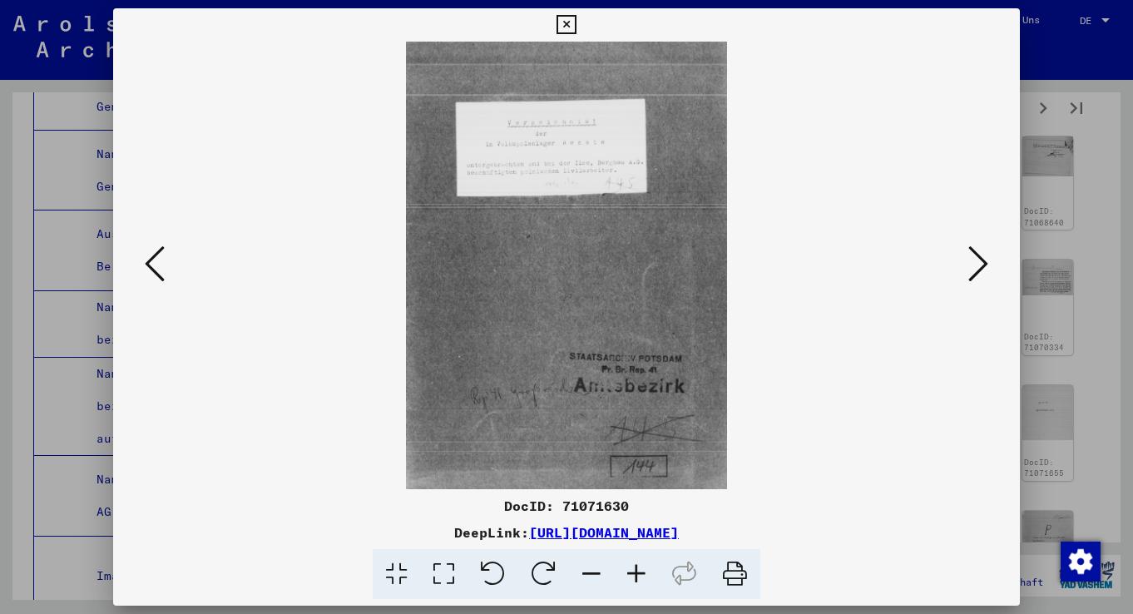
click at [973, 273] on icon at bounding box center [979, 264] width 20 height 40
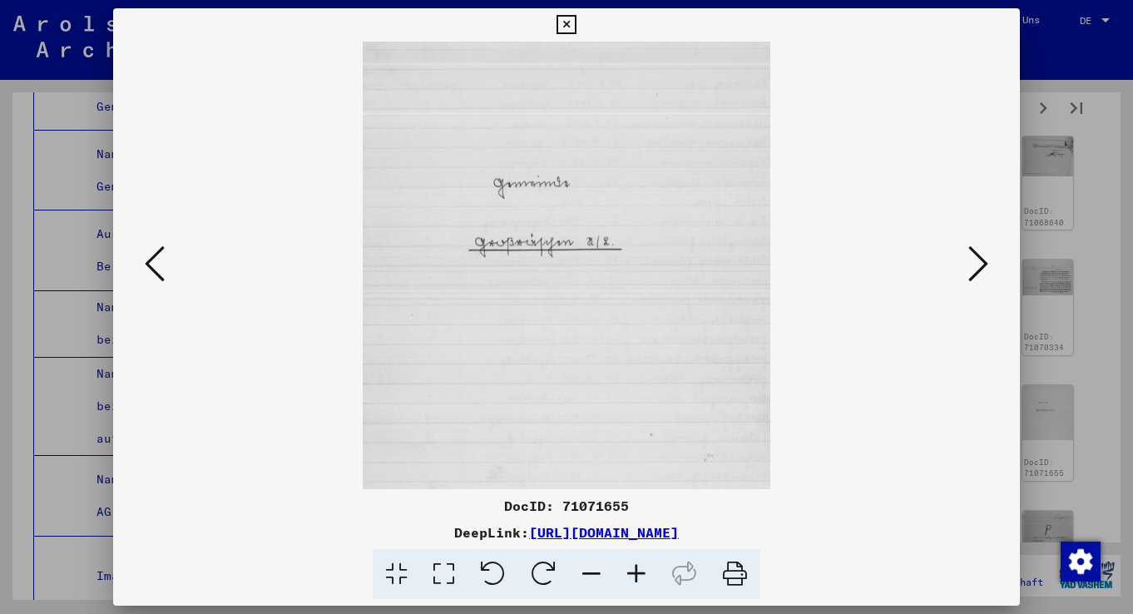
click at [973, 273] on icon at bounding box center [979, 264] width 20 height 40
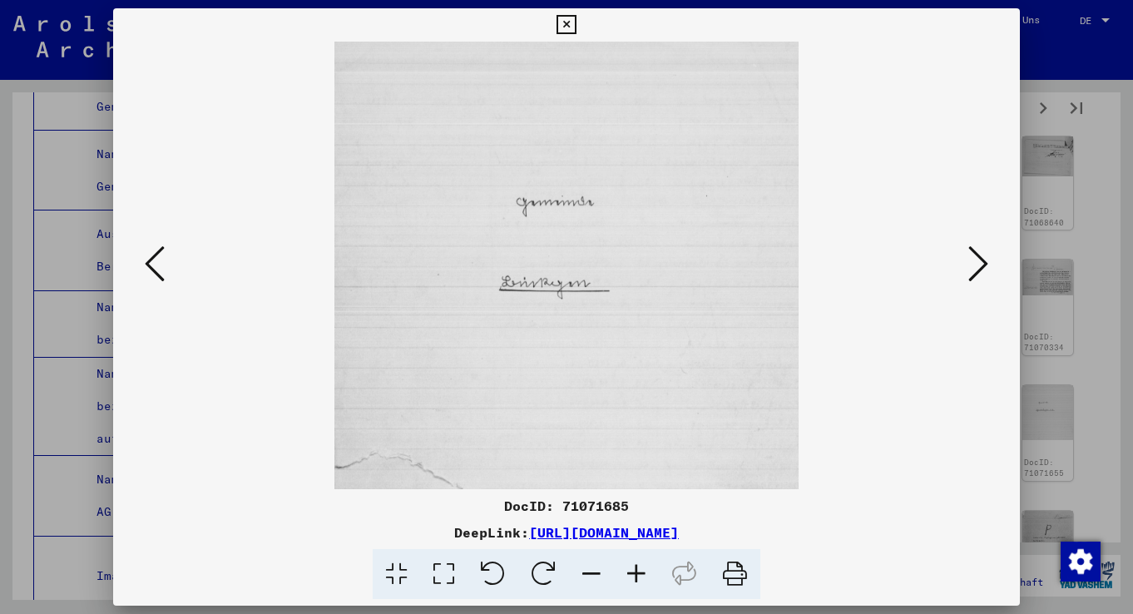
click at [973, 273] on icon at bounding box center [979, 264] width 20 height 40
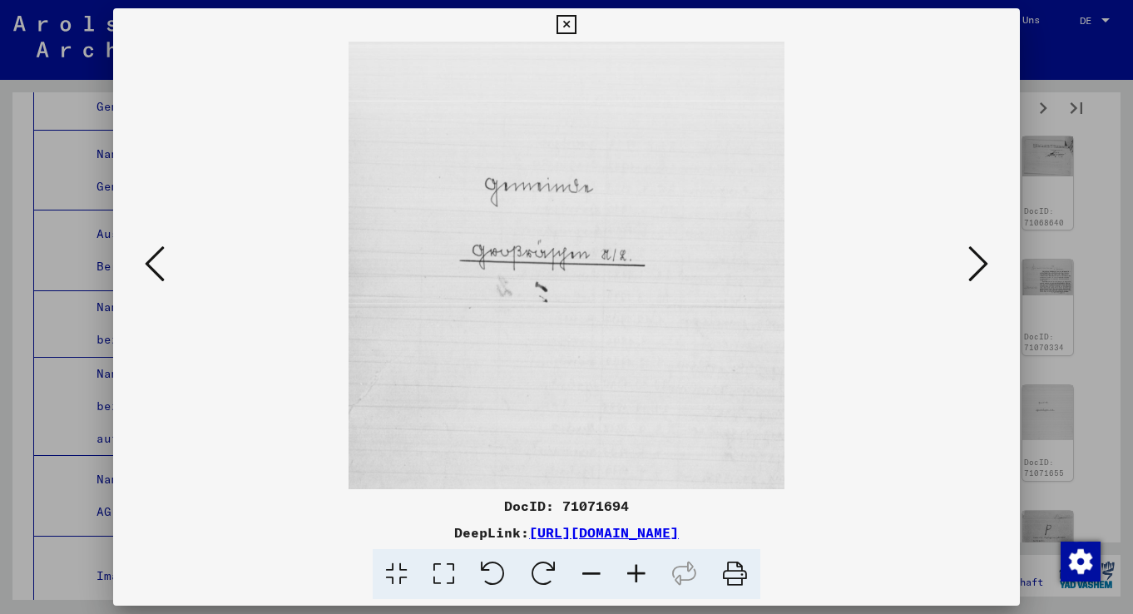
click at [973, 273] on icon at bounding box center [979, 264] width 20 height 40
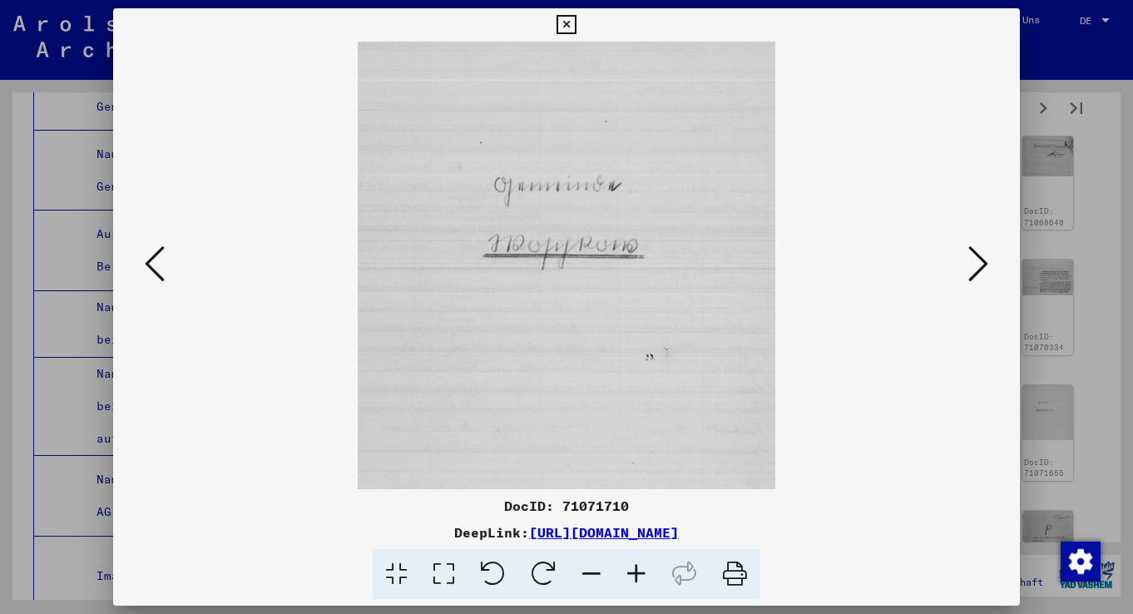
click at [973, 273] on icon at bounding box center [979, 264] width 20 height 40
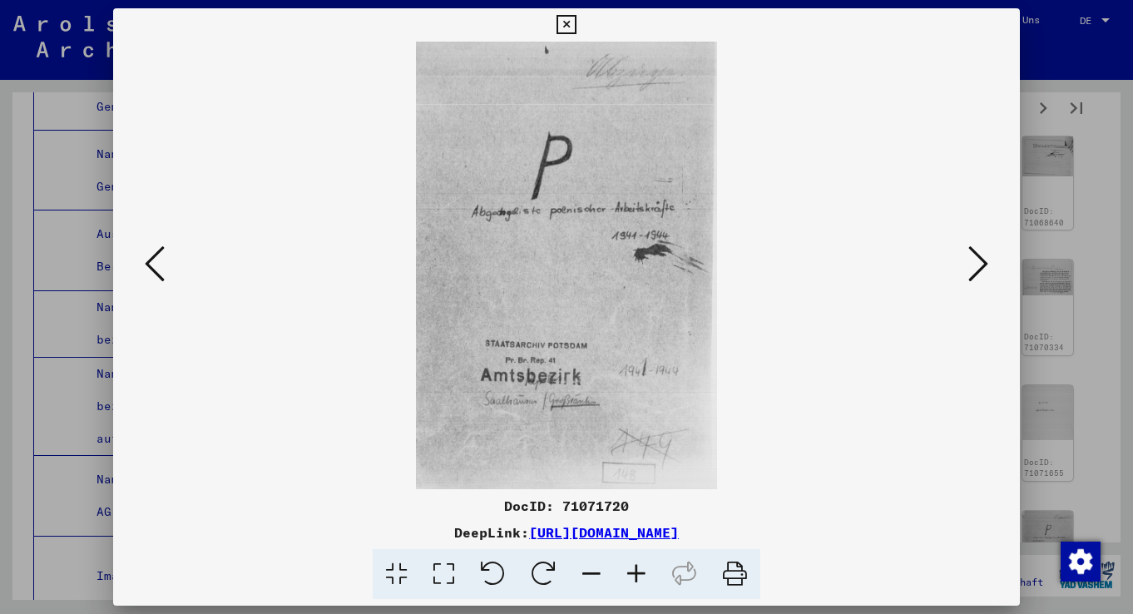
click at [973, 273] on icon at bounding box center [979, 264] width 20 height 40
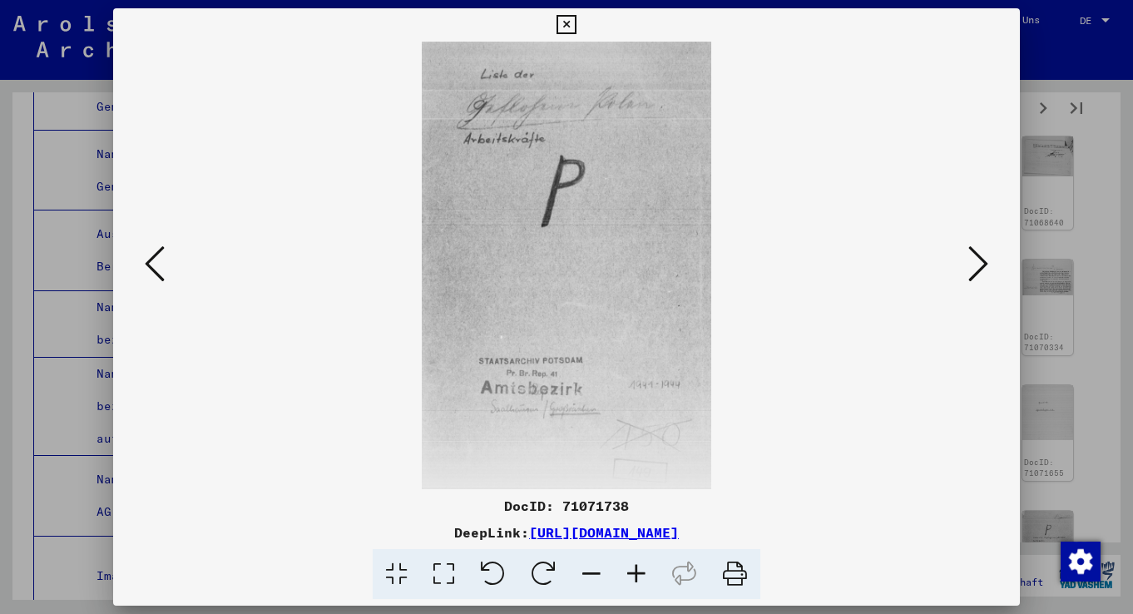
click at [973, 273] on icon at bounding box center [979, 264] width 20 height 40
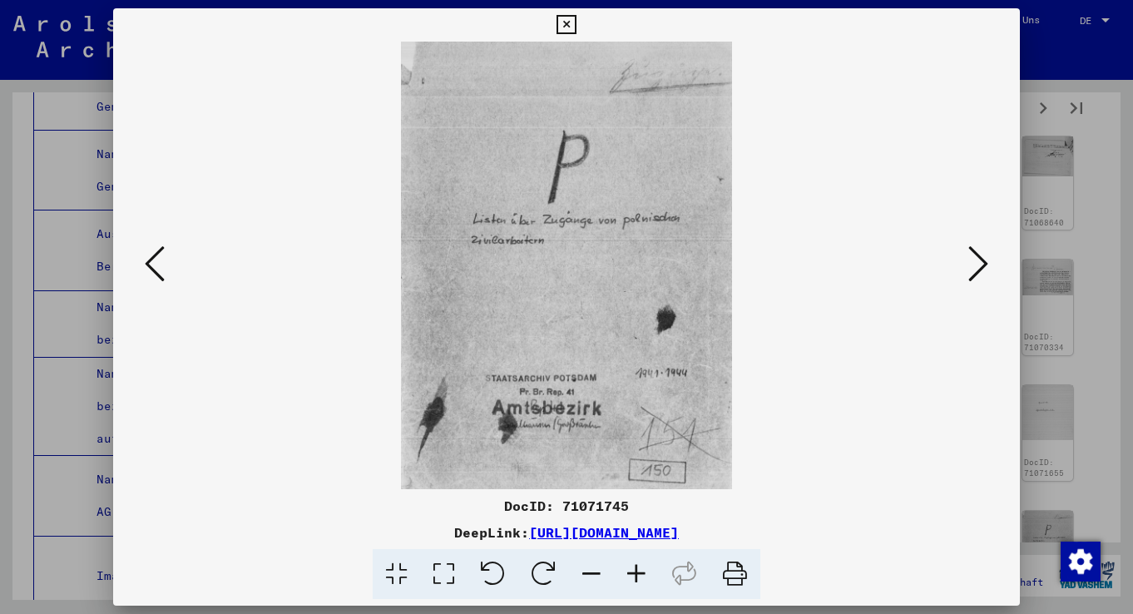
click at [973, 273] on icon at bounding box center [979, 264] width 20 height 40
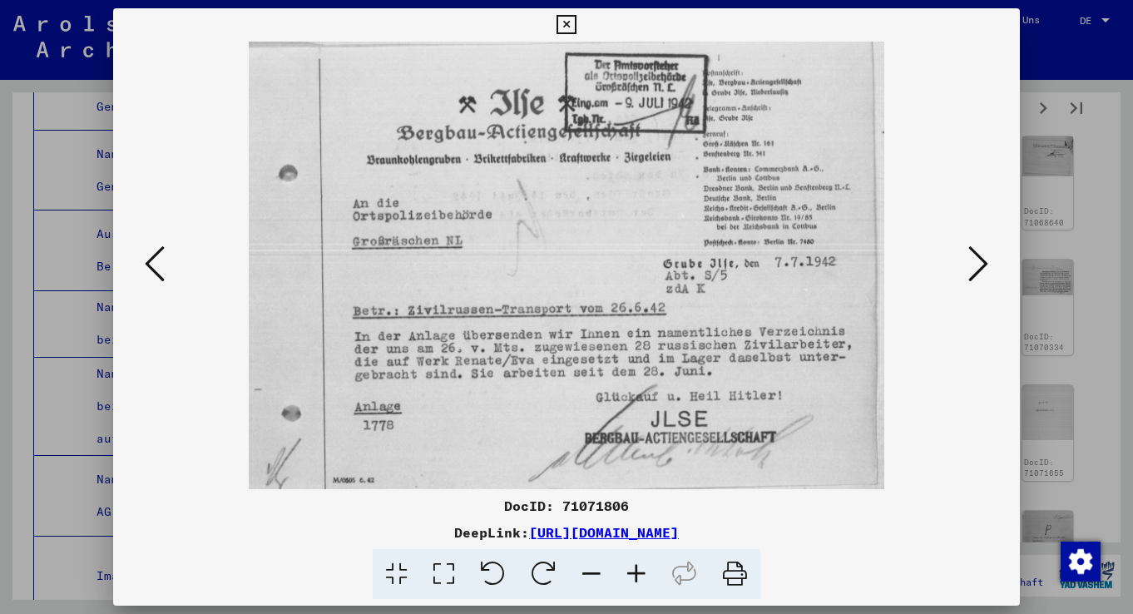
click at [973, 273] on icon at bounding box center [979, 264] width 20 height 40
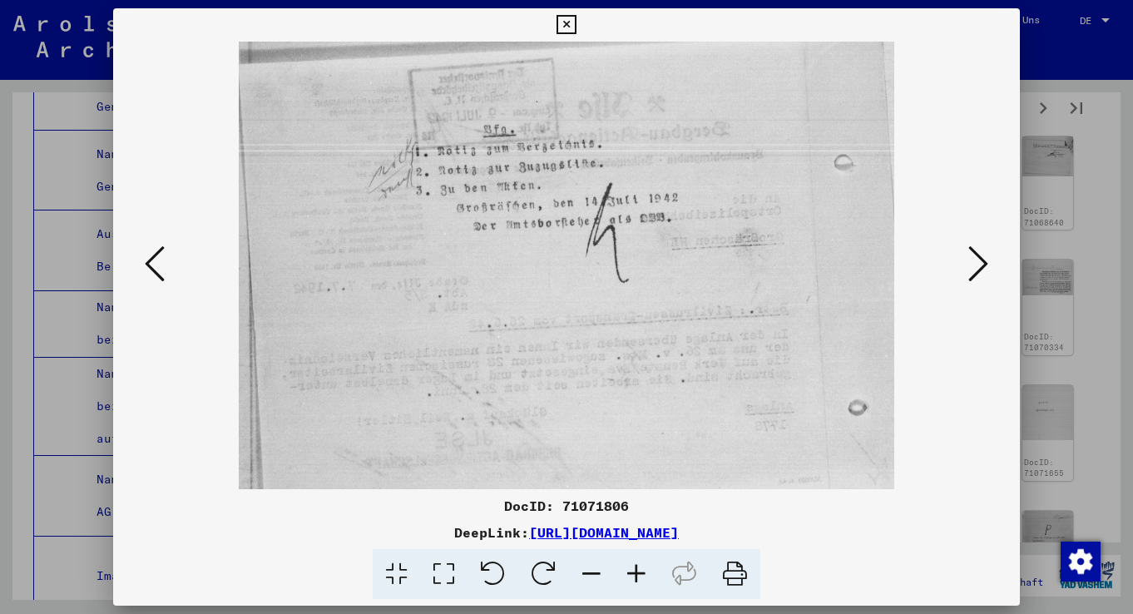
click at [973, 273] on icon at bounding box center [979, 264] width 20 height 40
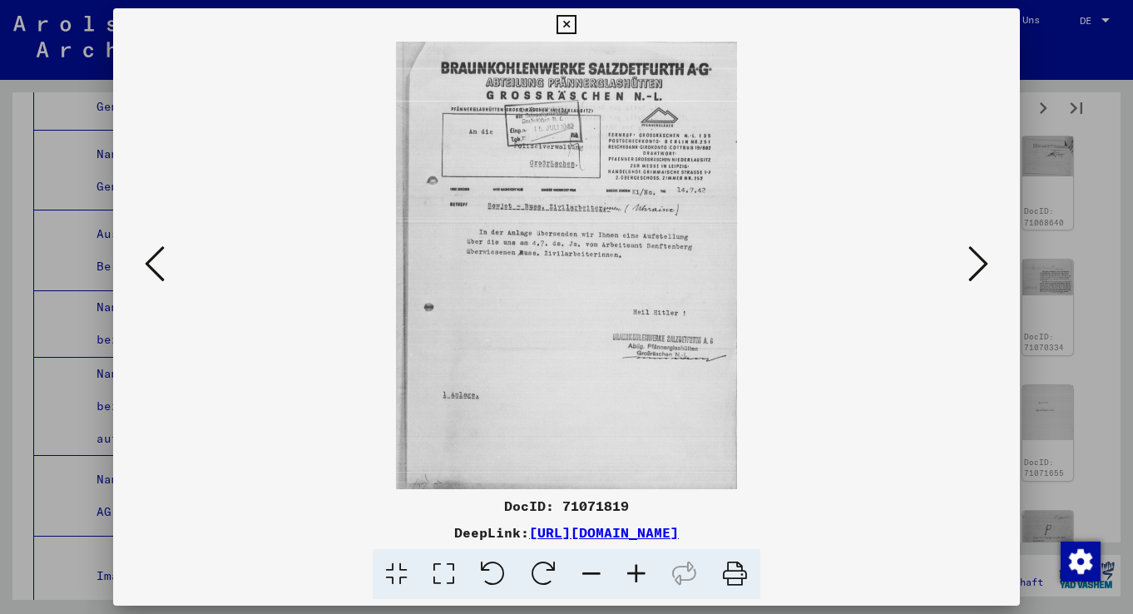
click at [973, 273] on icon at bounding box center [979, 264] width 20 height 40
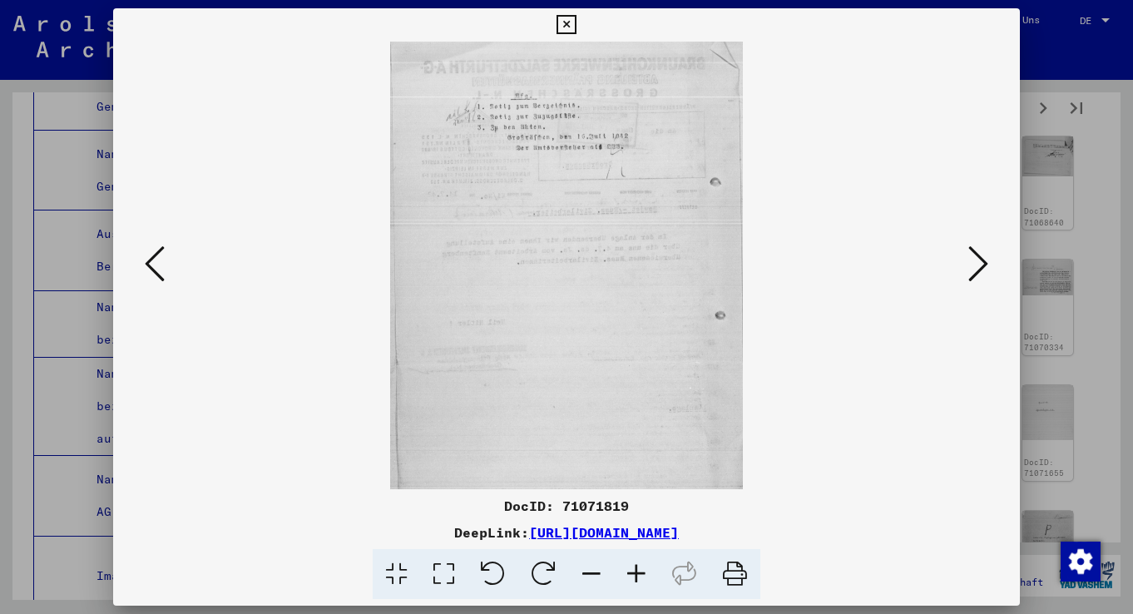
click at [973, 273] on icon at bounding box center [979, 264] width 20 height 40
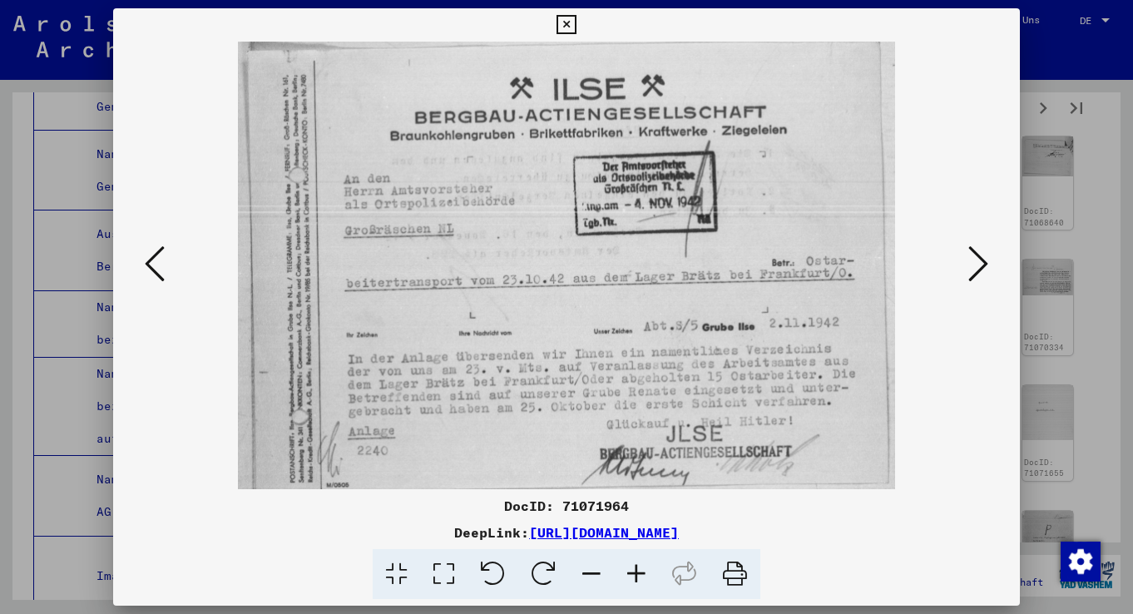
click at [973, 273] on icon at bounding box center [979, 264] width 20 height 40
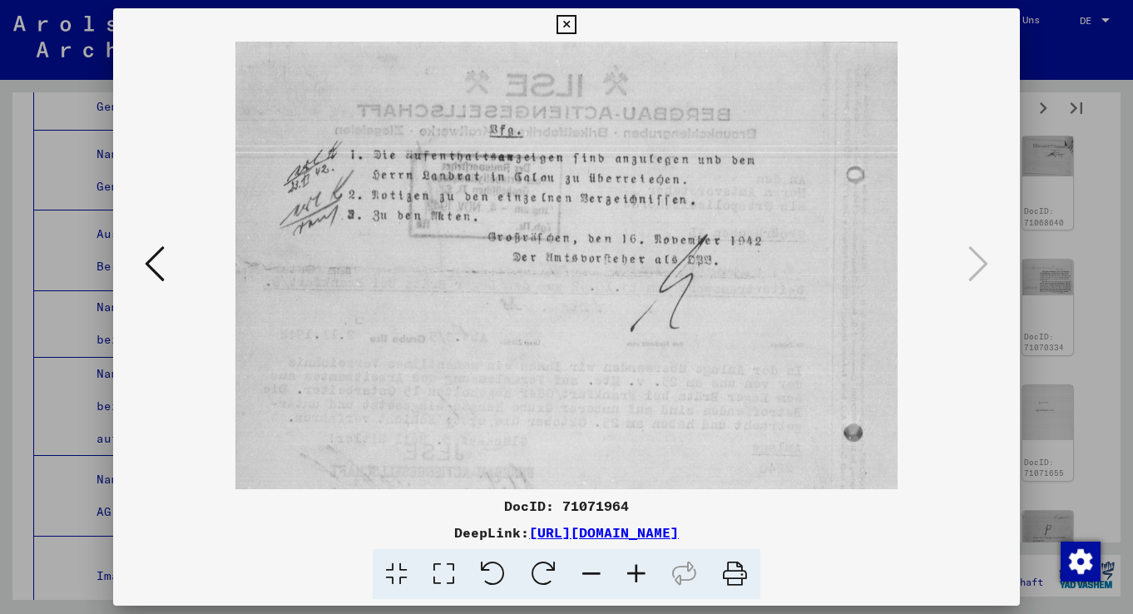
click at [973, 273] on icon at bounding box center [979, 264] width 20 height 40
click at [975, 263] on icon at bounding box center [979, 264] width 20 height 40
click at [983, 265] on icon at bounding box center [979, 264] width 20 height 40
click at [576, 22] on icon at bounding box center [566, 25] width 19 height 20
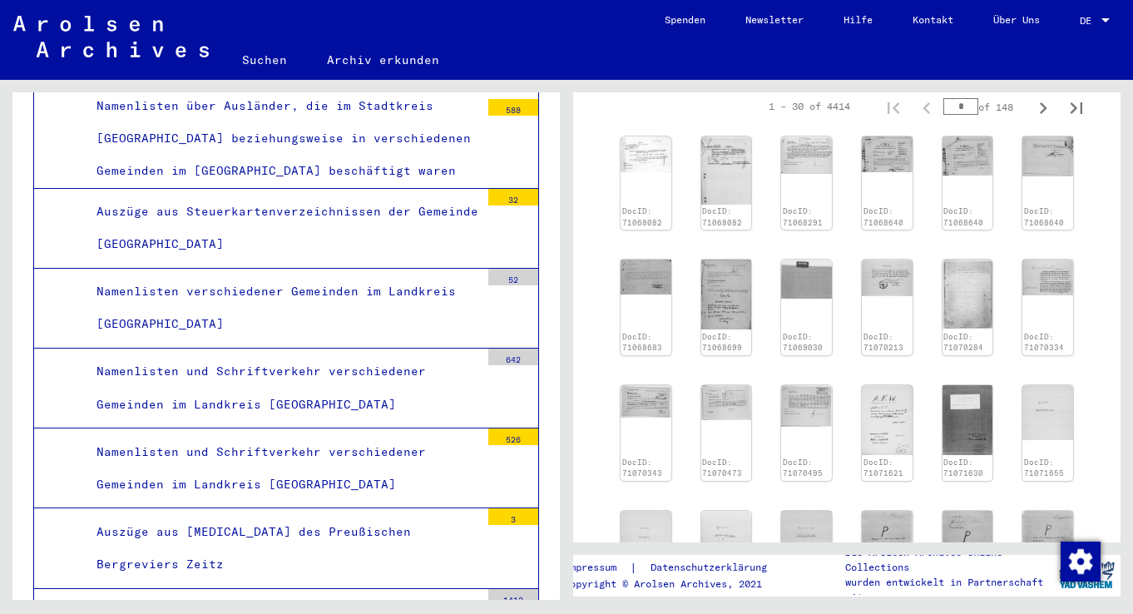
scroll to position [6998, 0]
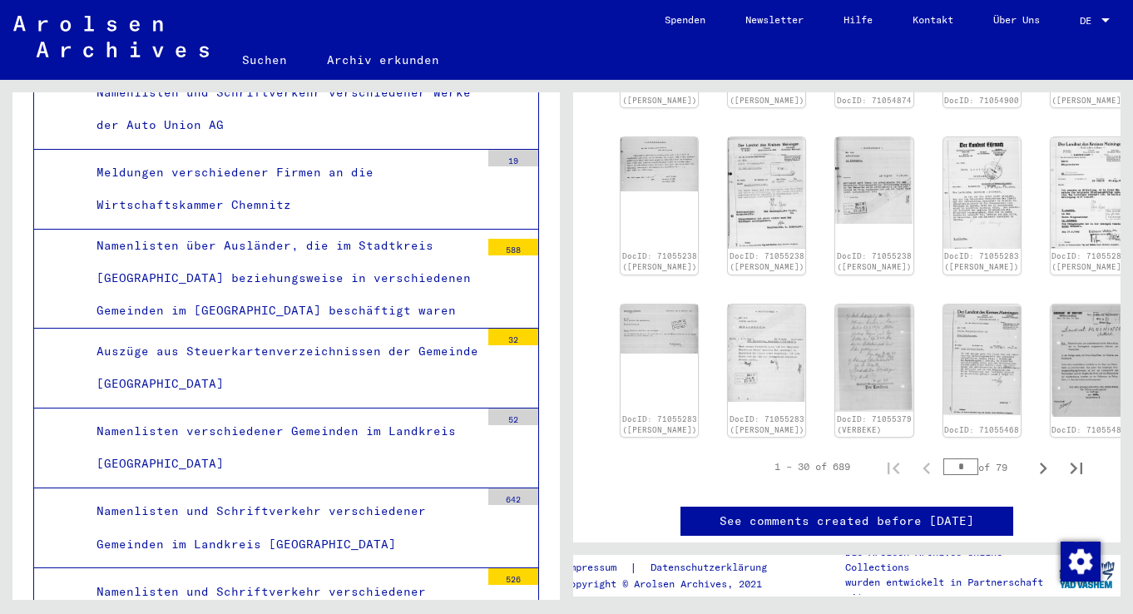
scroll to position [692, 0]
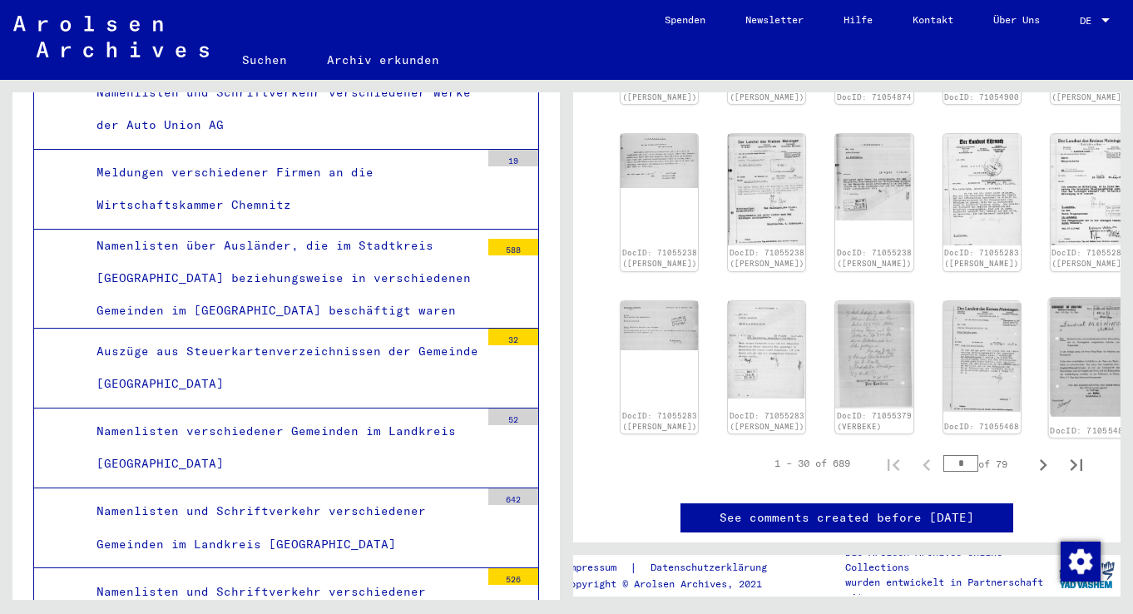
click at [1049, 350] on img at bounding box center [1090, 357] width 82 height 118
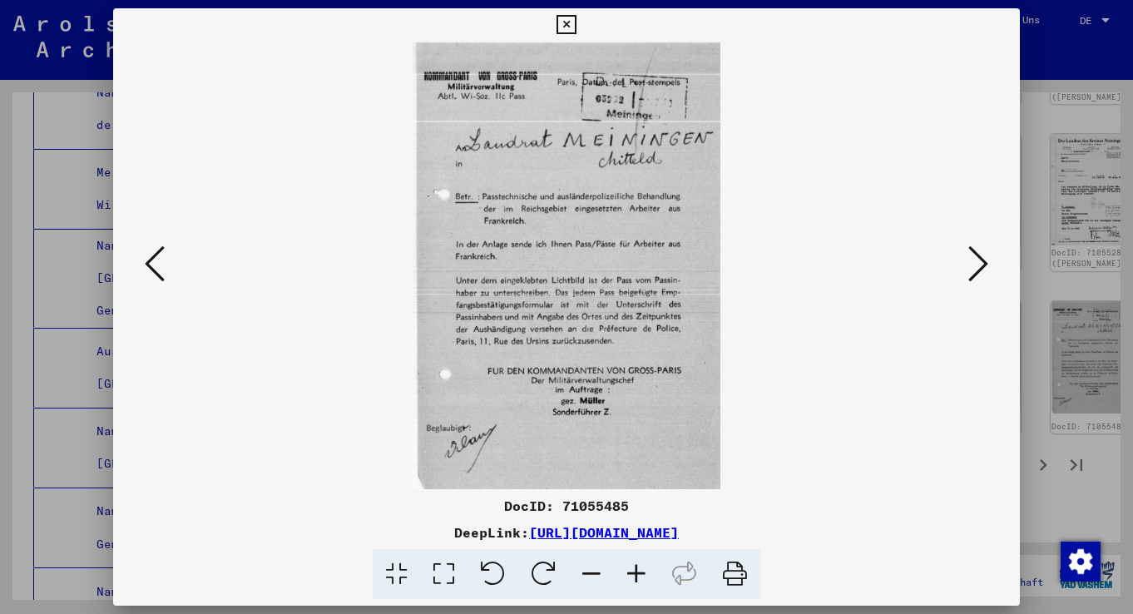
click at [970, 265] on icon at bounding box center [979, 264] width 20 height 40
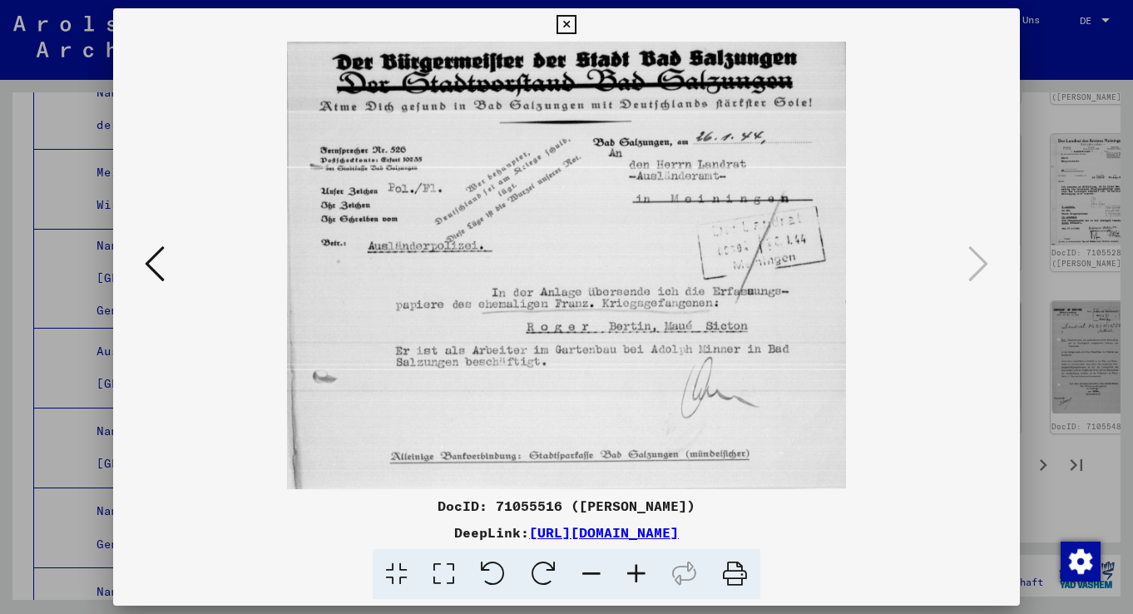
click at [976, 267] on icon at bounding box center [979, 264] width 20 height 40
click at [978, 272] on icon at bounding box center [979, 264] width 20 height 40
click at [165, 261] on icon at bounding box center [155, 264] width 20 height 40
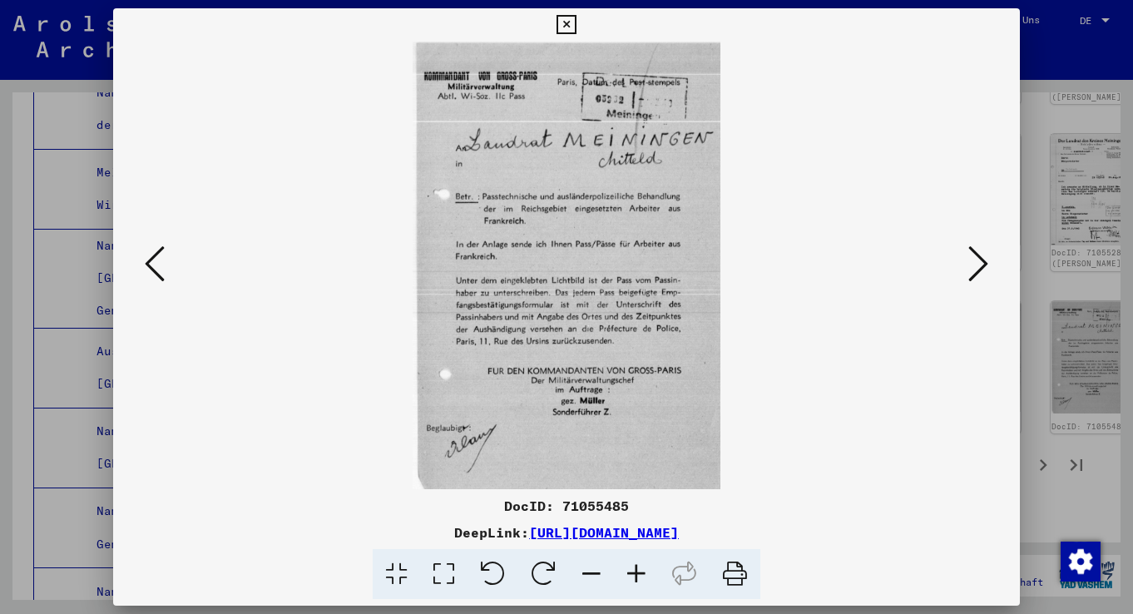
click at [165, 261] on icon at bounding box center [155, 264] width 20 height 40
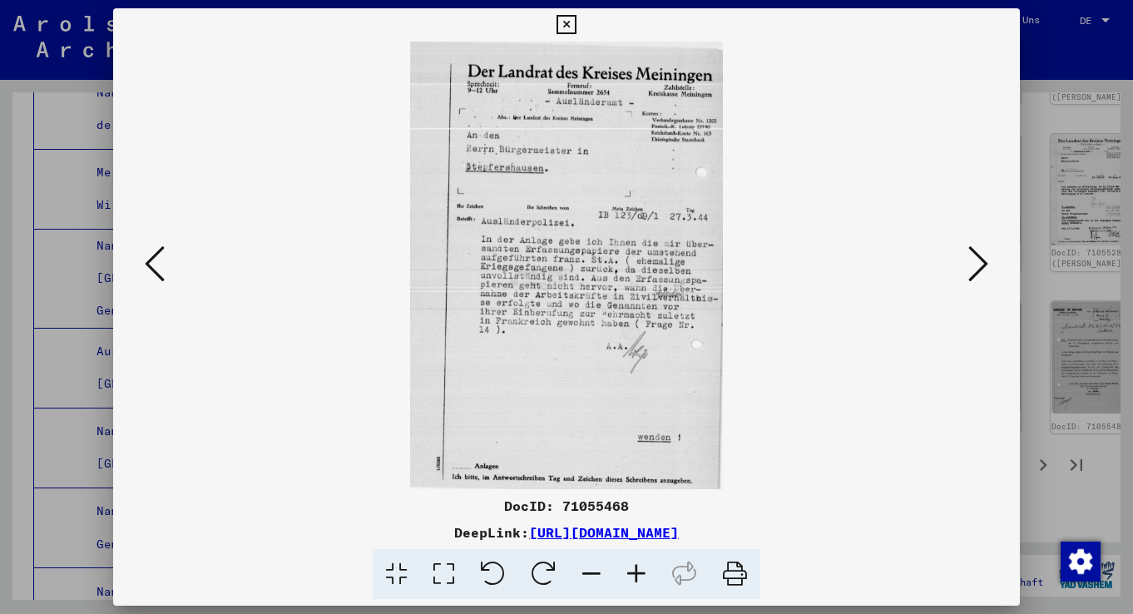
click at [165, 261] on icon at bounding box center [155, 264] width 20 height 40
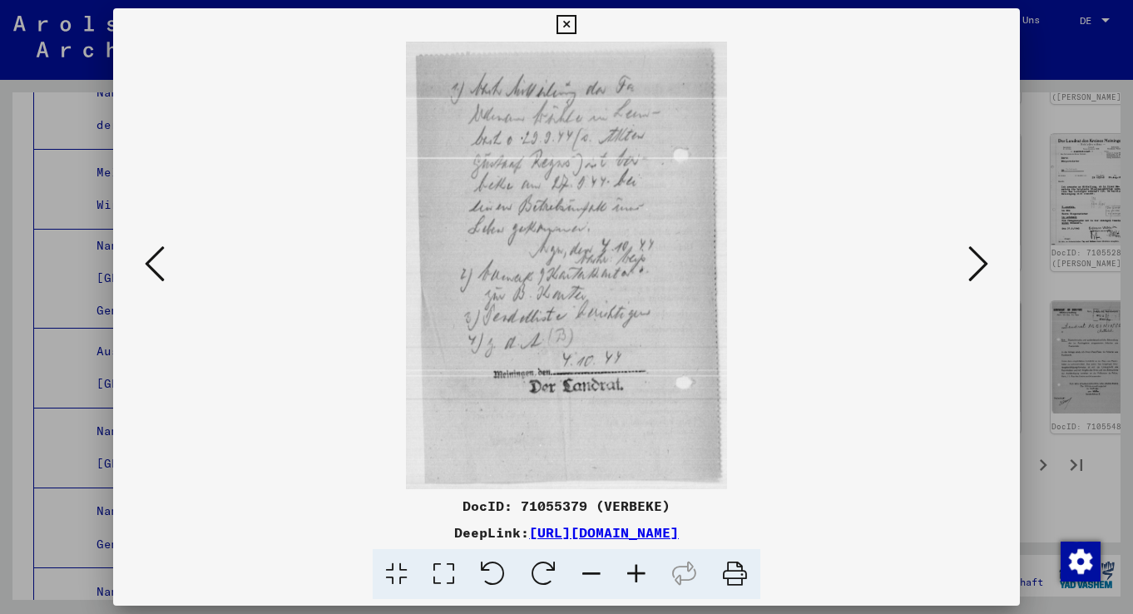
click at [165, 261] on icon at bounding box center [155, 264] width 20 height 40
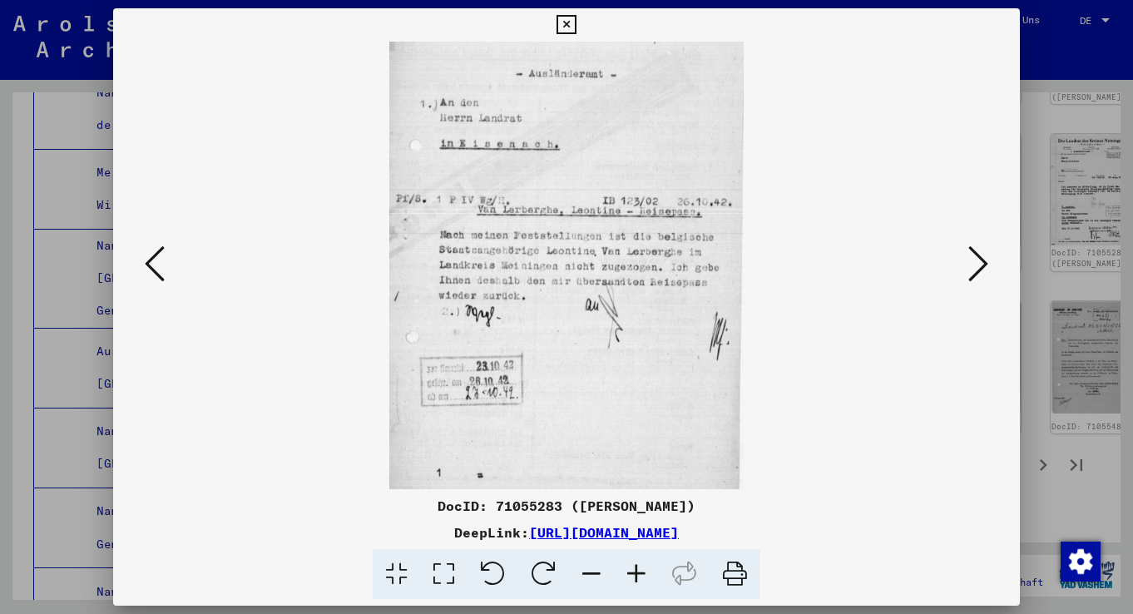
click at [165, 261] on icon at bounding box center [155, 264] width 20 height 40
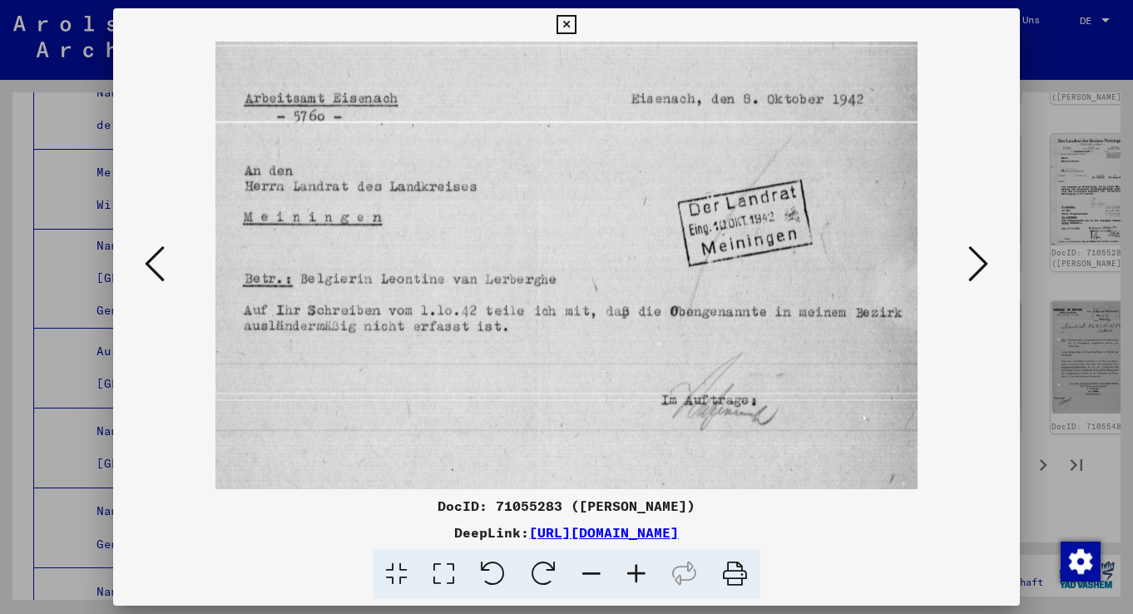
click at [165, 261] on icon at bounding box center [155, 264] width 20 height 40
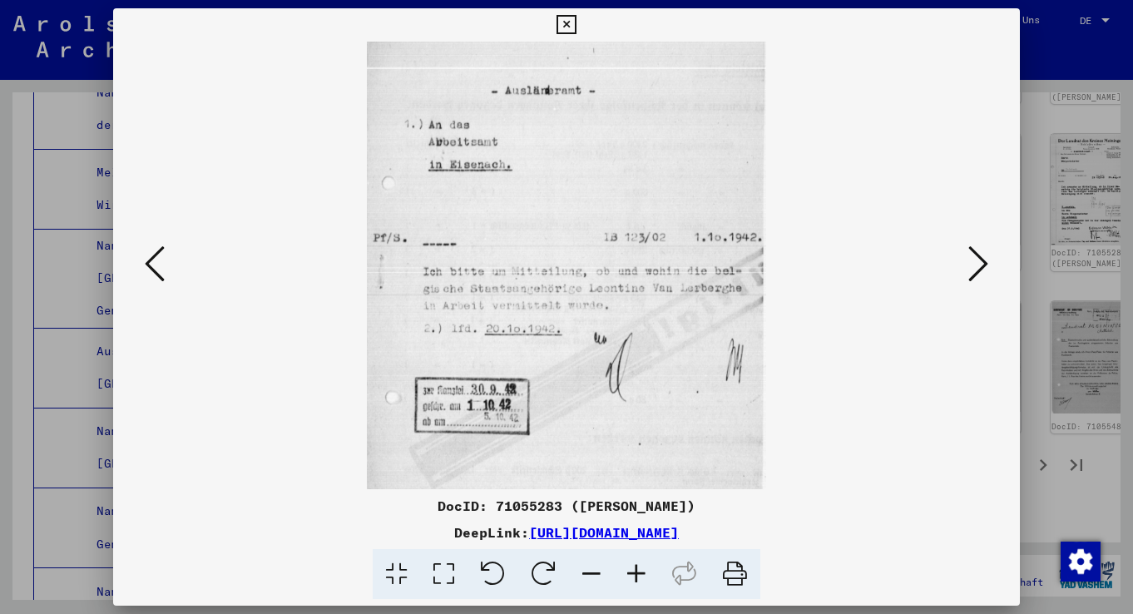
click at [165, 261] on icon at bounding box center [155, 264] width 20 height 40
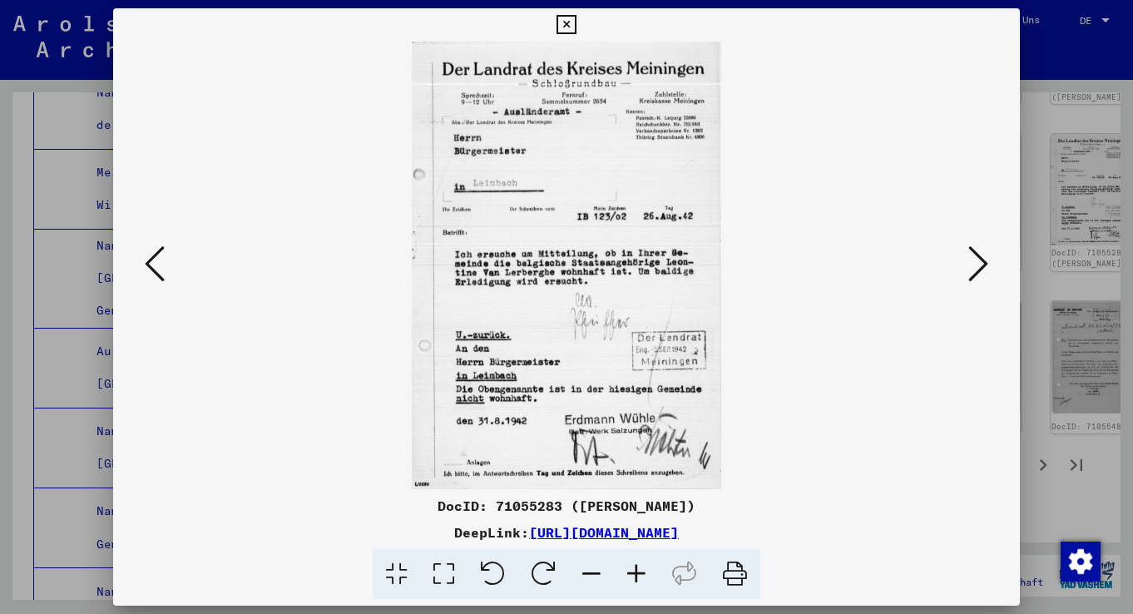
click at [165, 261] on icon at bounding box center [155, 264] width 20 height 40
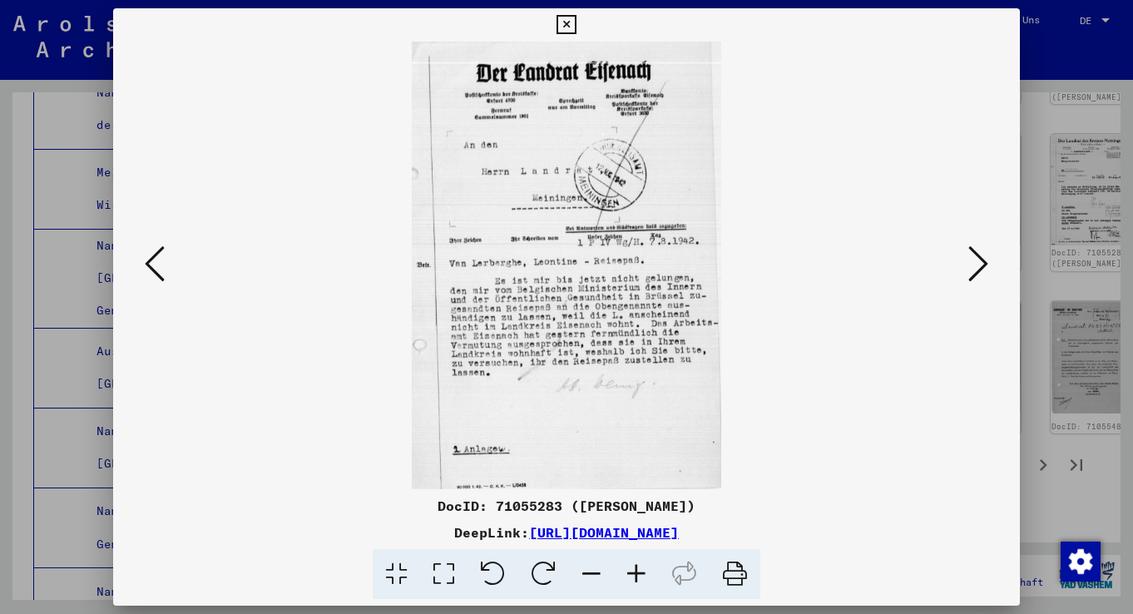
click at [165, 261] on icon at bounding box center [155, 264] width 20 height 40
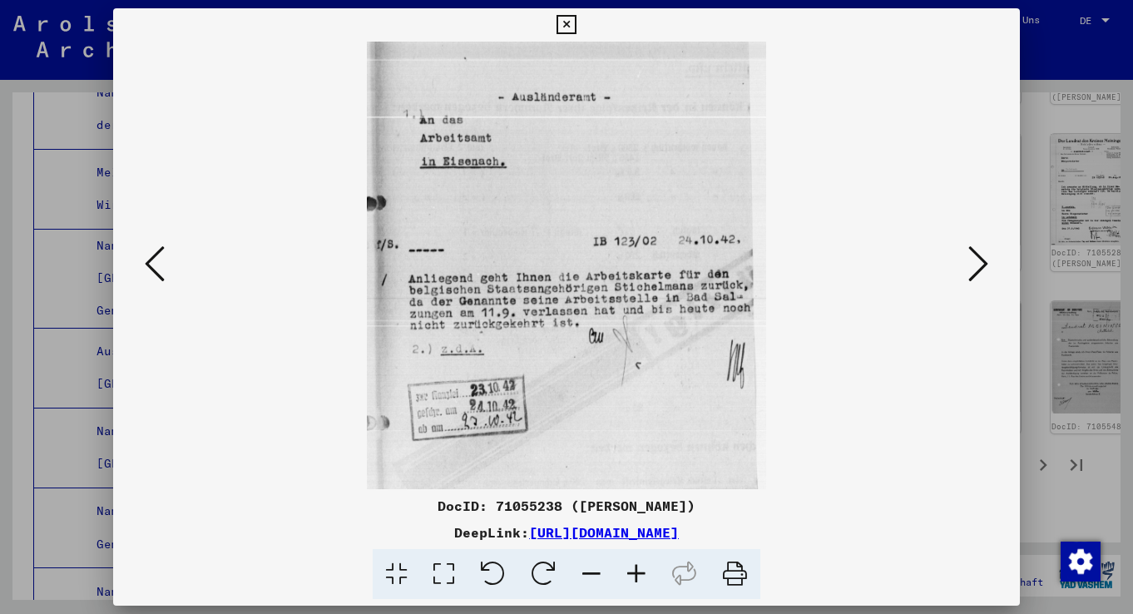
click at [165, 261] on icon at bounding box center [155, 264] width 20 height 40
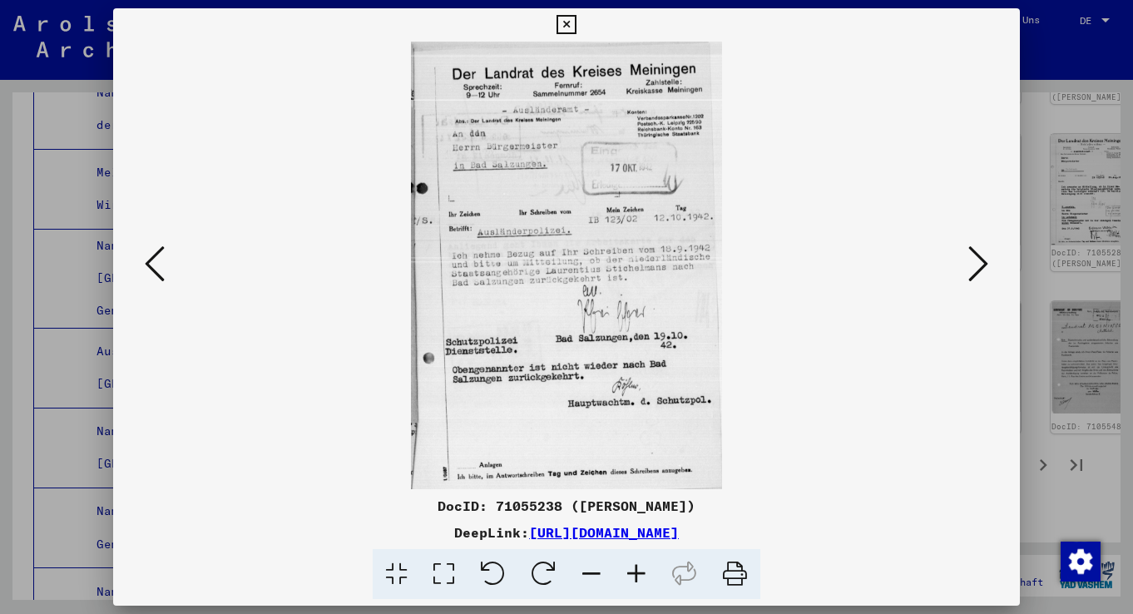
click at [165, 261] on icon at bounding box center [155, 264] width 20 height 40
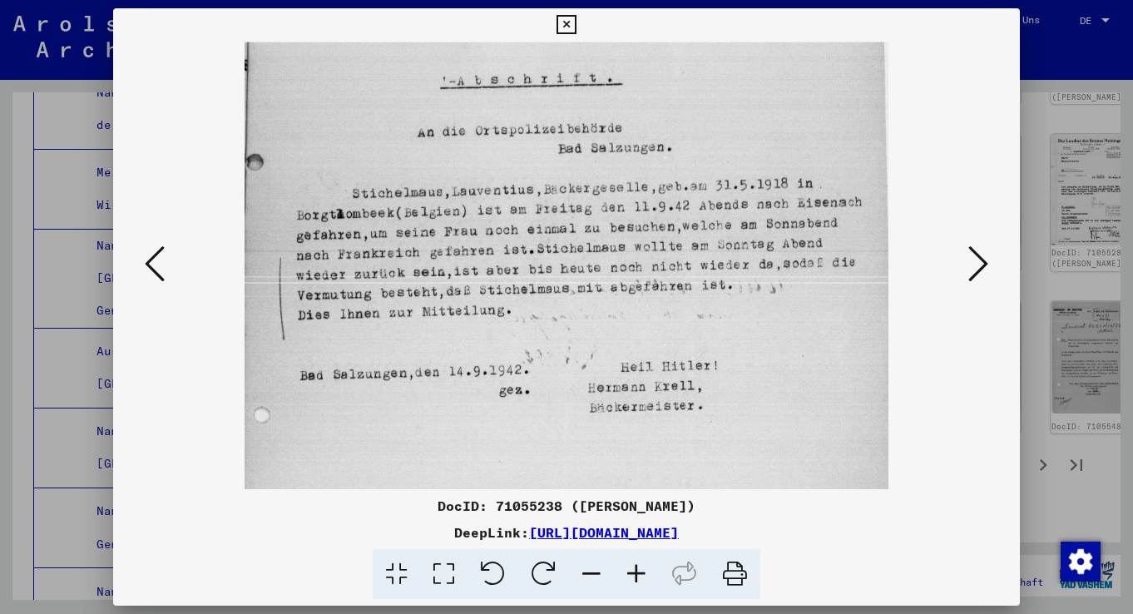
click at [165, 261] on icon at bounding box center [155, 264] width 20 height 40
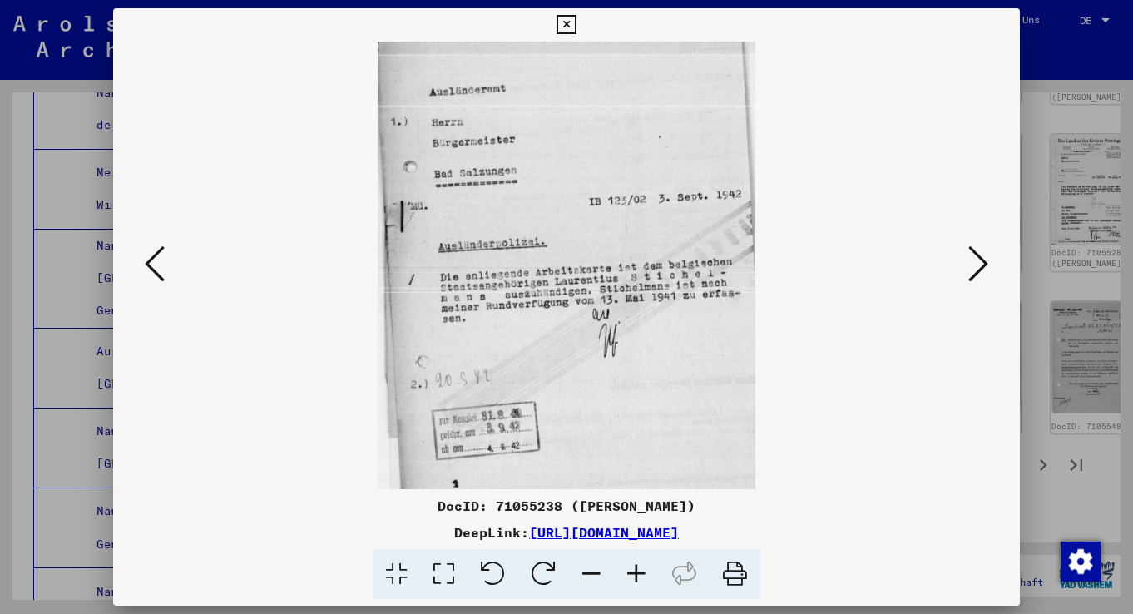
click at [165, 261] on icon at bounding box center [155, 264] width 20 height 40
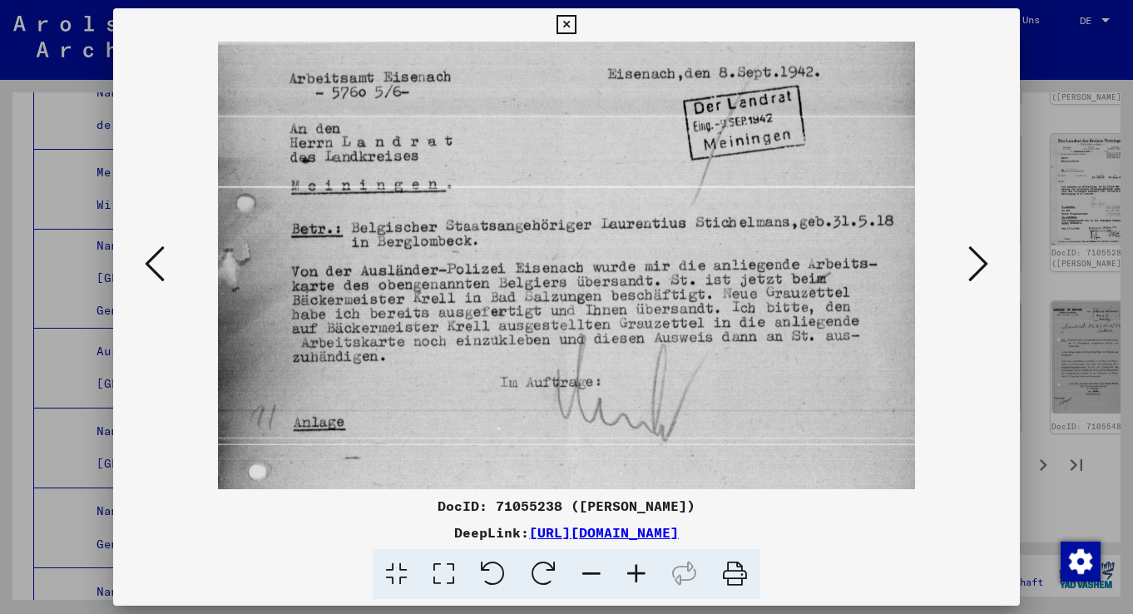
click at [164, 262] on icon at bounding box center [155, 264] width 20 height 40
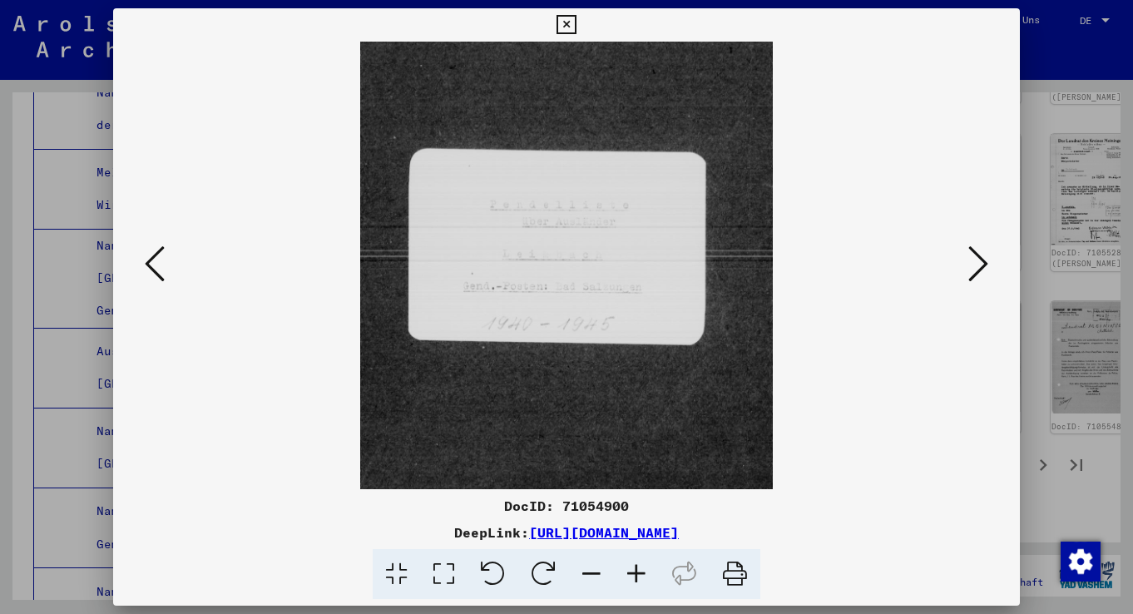
click at [164, 262] on icon at bounding box center [155, 264] width 20 height 40
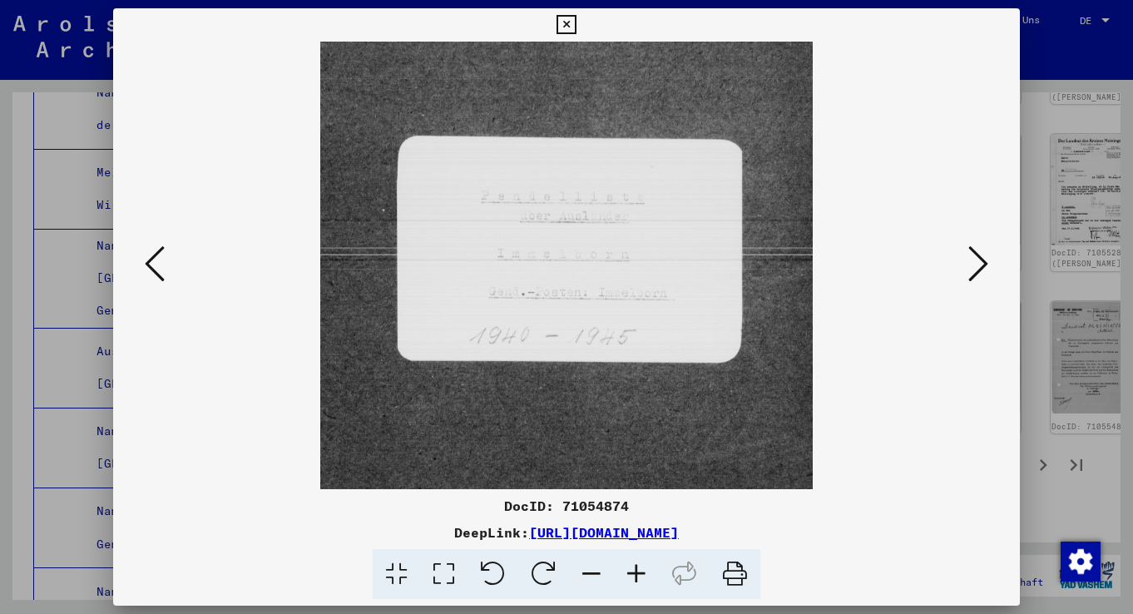
click at [164, 262] on icon at bounding box center [155, 264] width 20 height 40
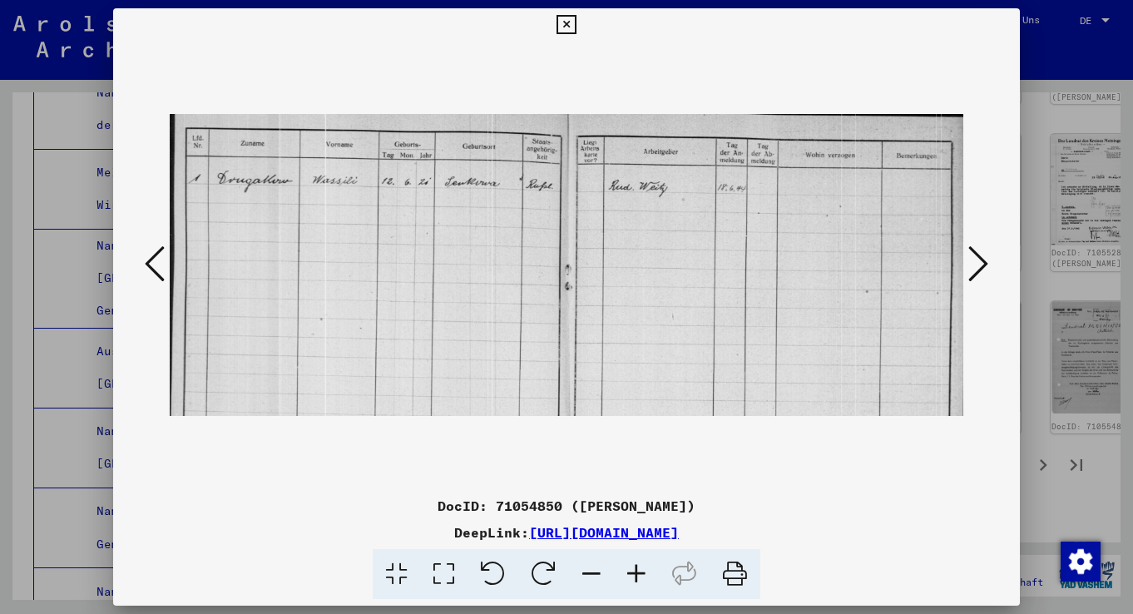
click at [164, 262] on icon at bounding box center [155, 264] width 20 height 40
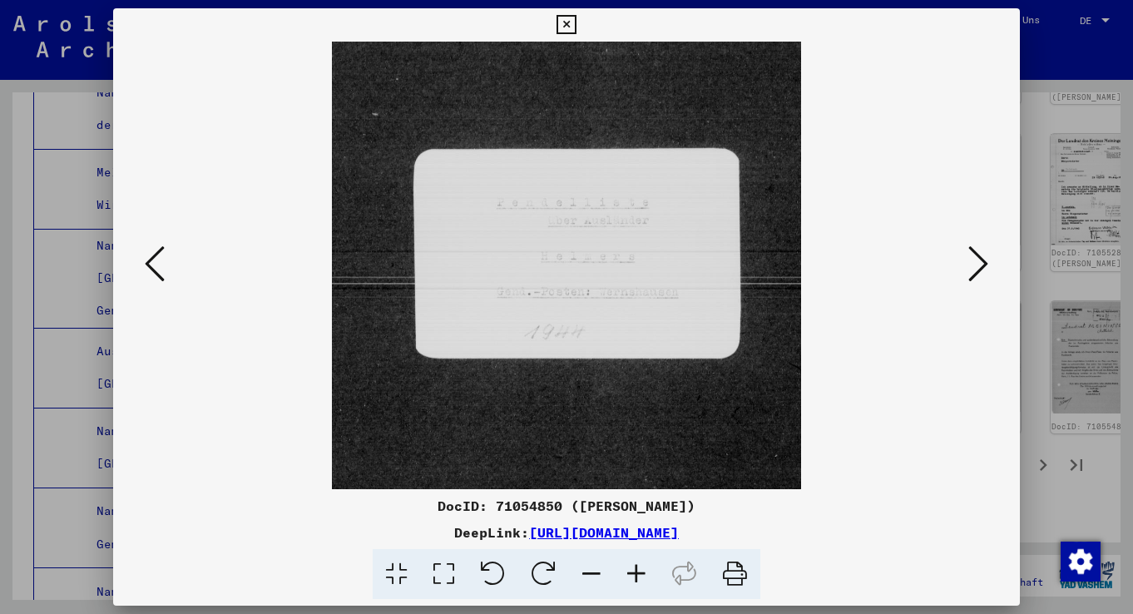
click at [164, 262] on icon at bounding box center [155, 264] width 20 height 40
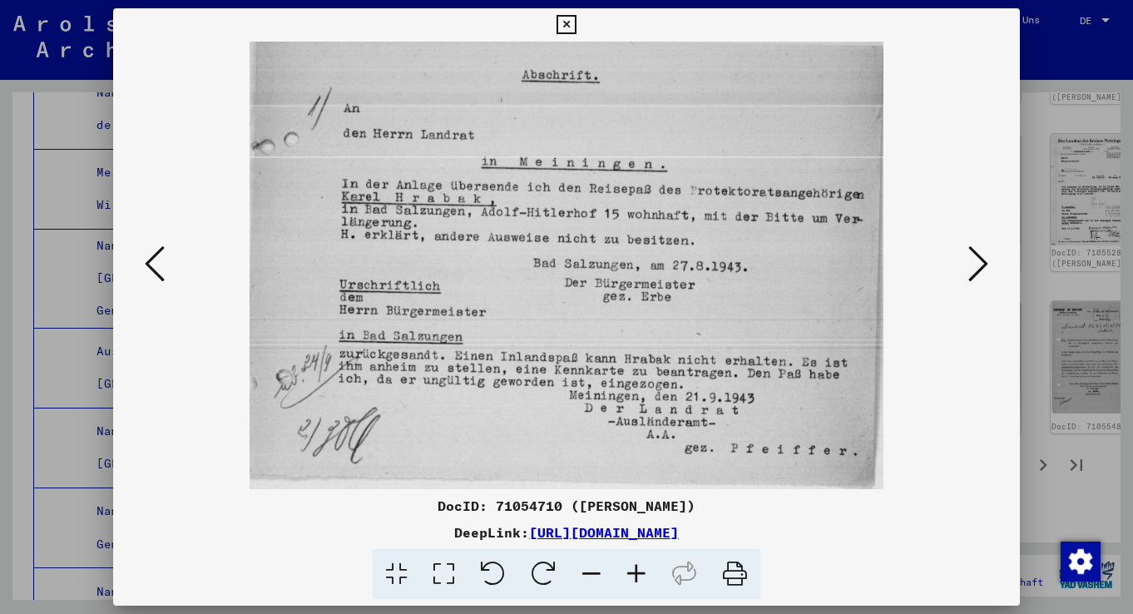
click at [164, 262] on icon at bounding box center [155, 264] width 20 height 40
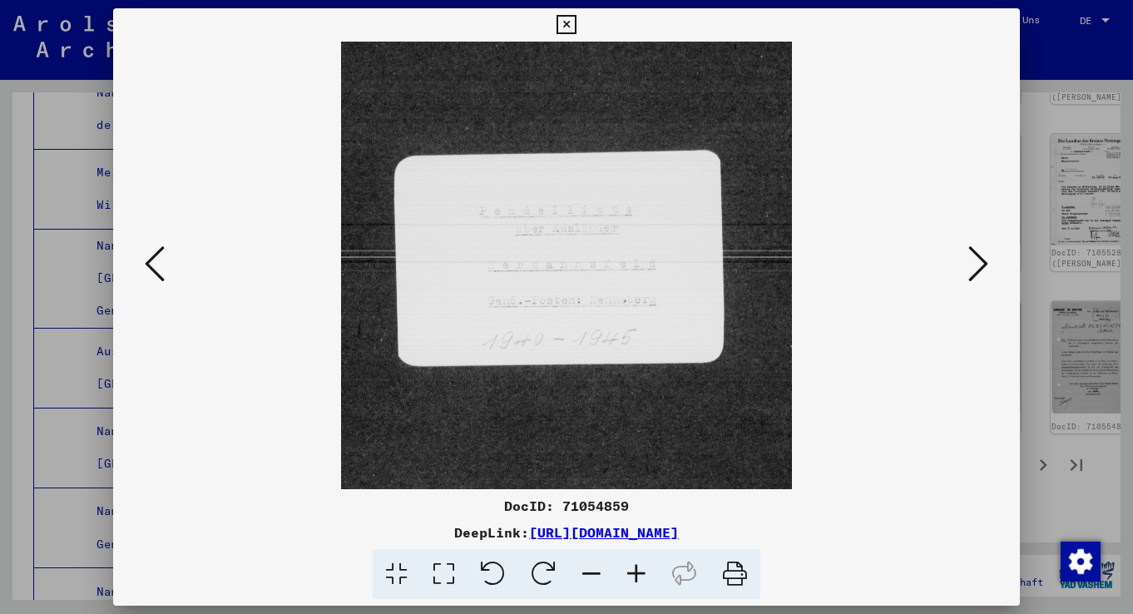
click at [164, 262] on icon at bounding box center [155, 264] width 20 height 40
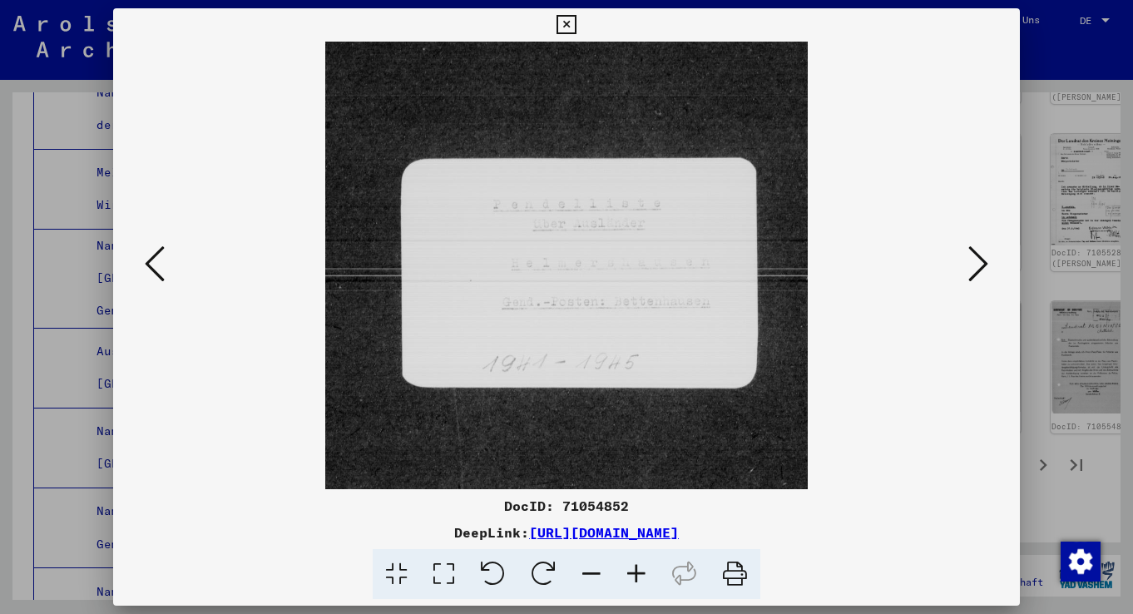
click at [164, 262] on icon at bounding box center [155, 264] width 20 height 40
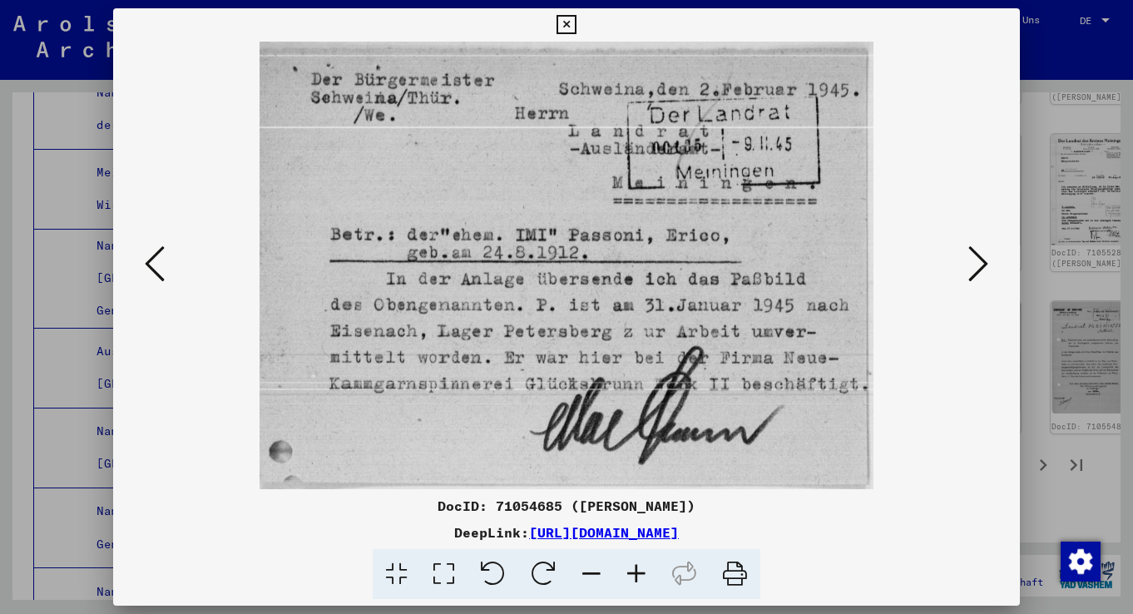
click at [164, 262] on icon at bounding box center [155, 264] width 20 height 40
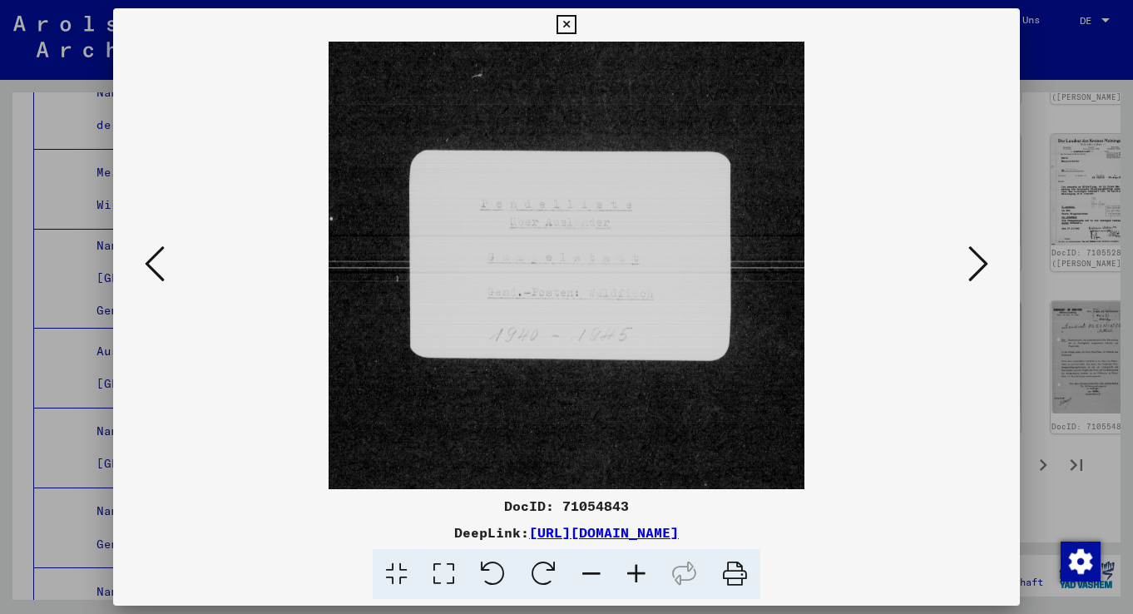
click at [164, 262] on icon at bounding box center [155, 264] width 20 height 40
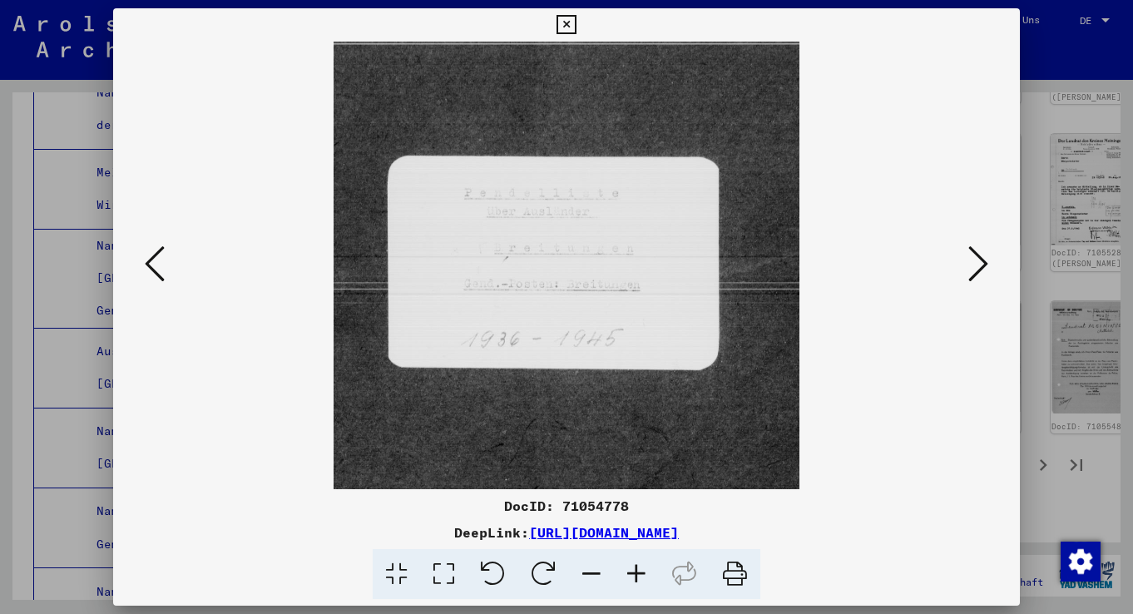
click at [164, 262] on icon at bounding box center [155, 264] width 20 height 40
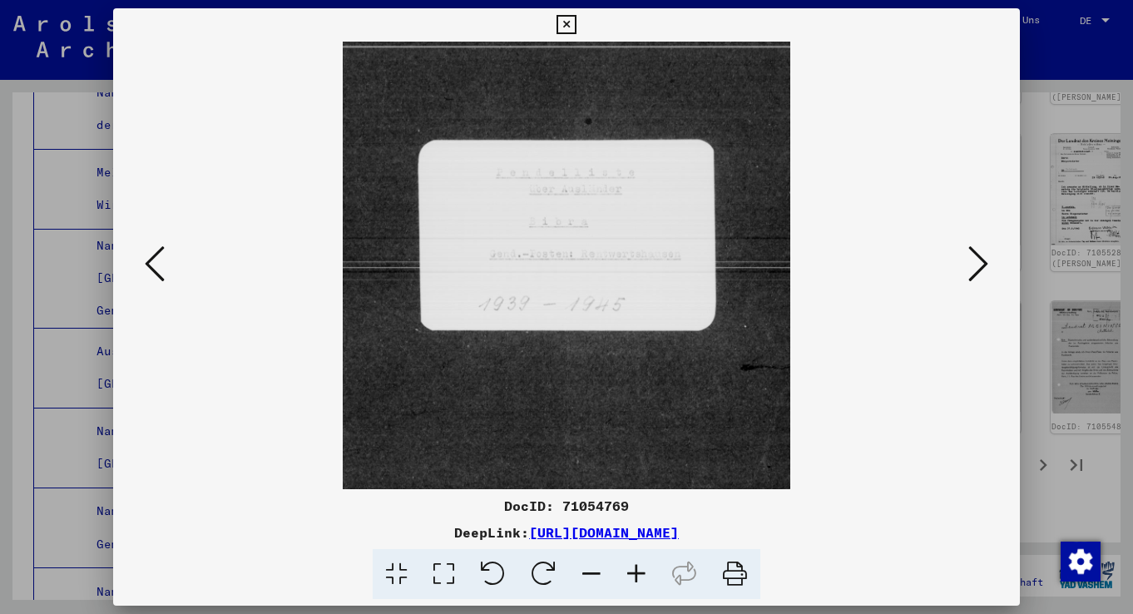
click at [164, 262] on icon at bounding box center [155, 264] width 20 height 40
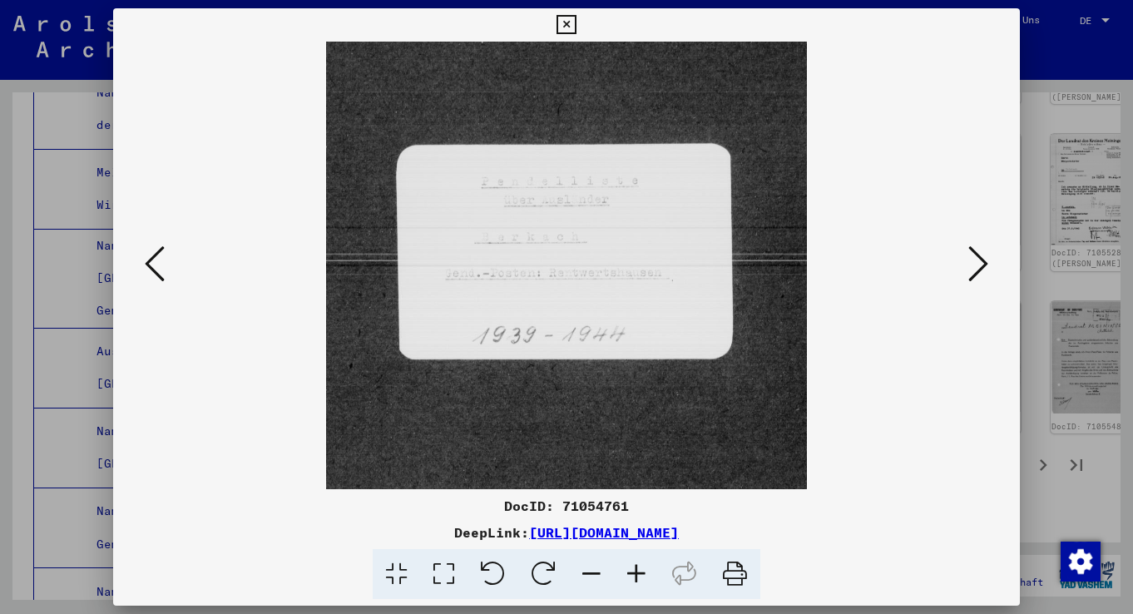
click at [164, 262] on icon at bounding box center [155, 264] width 20 height 40
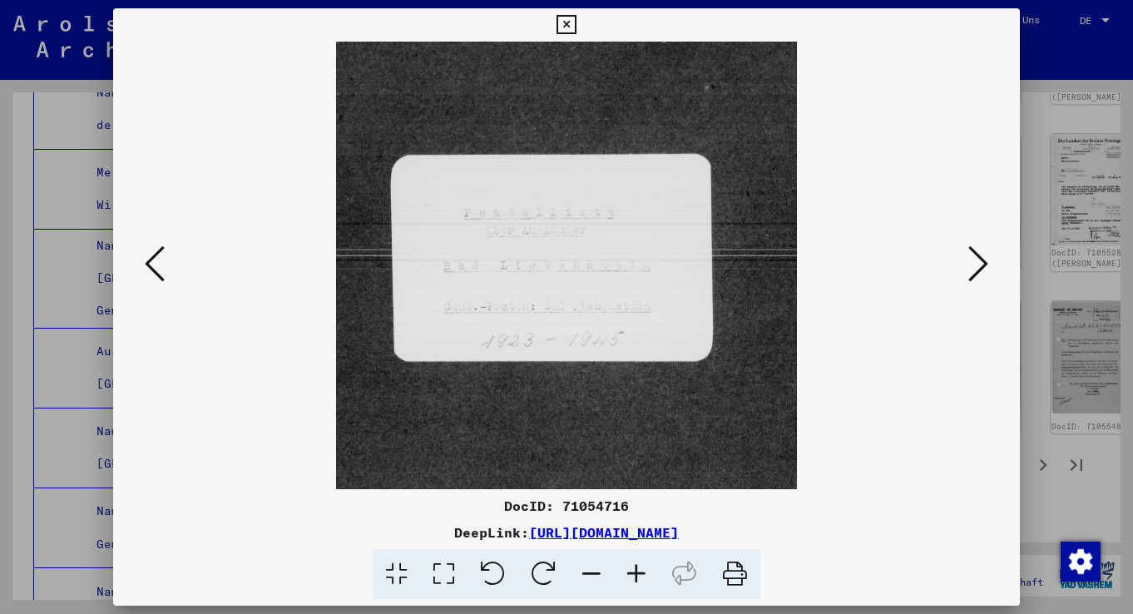
click at [164, 262] on icon at bounding box center [155, 264] width 20 height 40
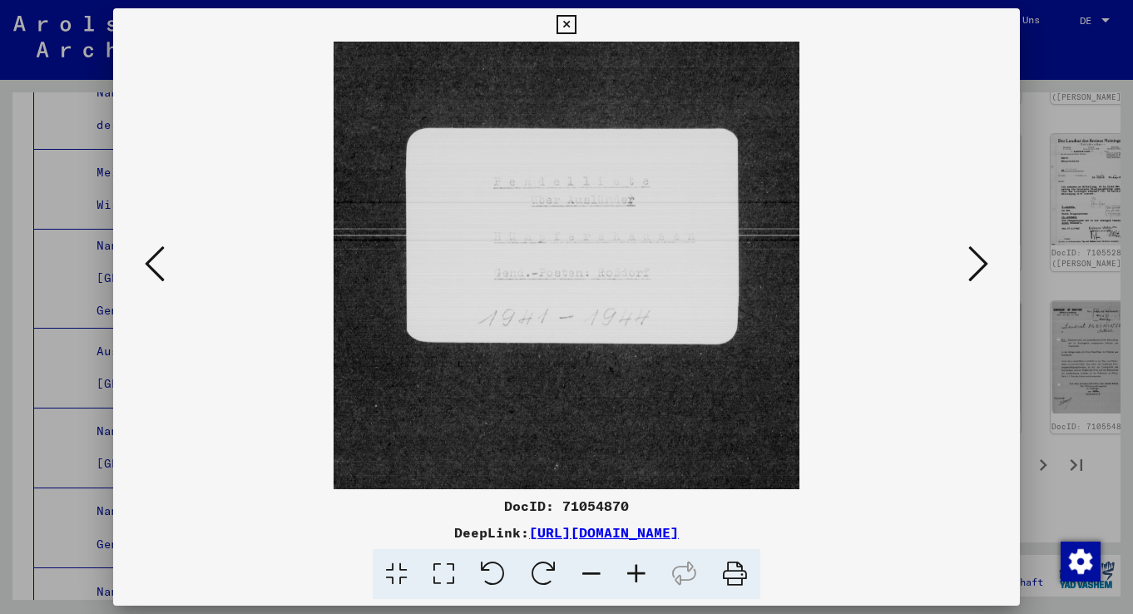
click at [164, 262] on icon at bounding box center [155, 264] width 20 height 40
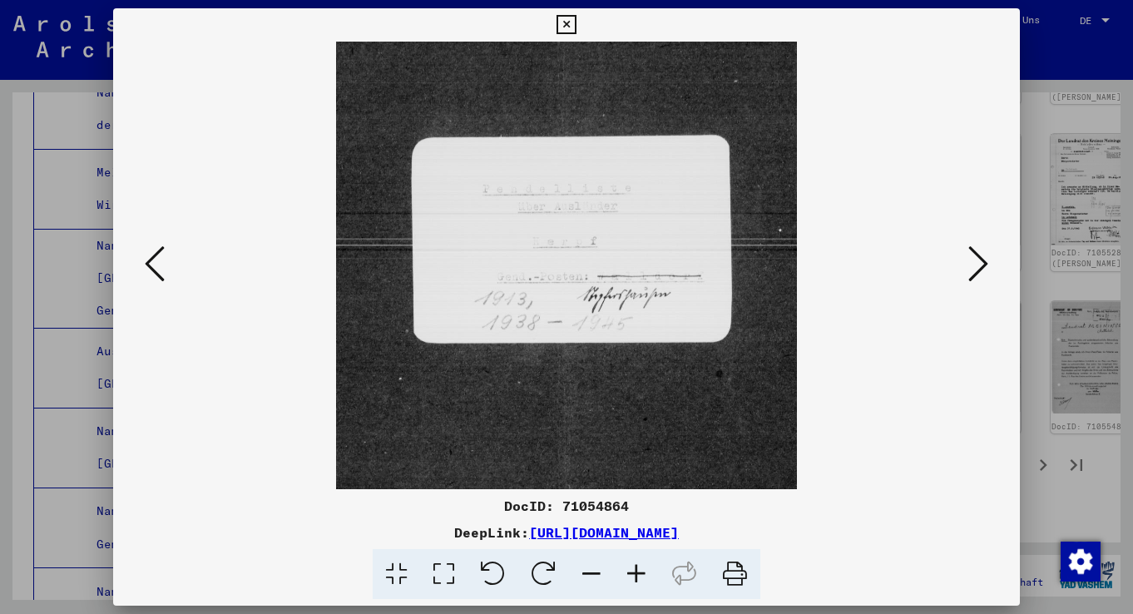
click at [164, 262] on icon at bounding box center [155, 264] width 20 height 40
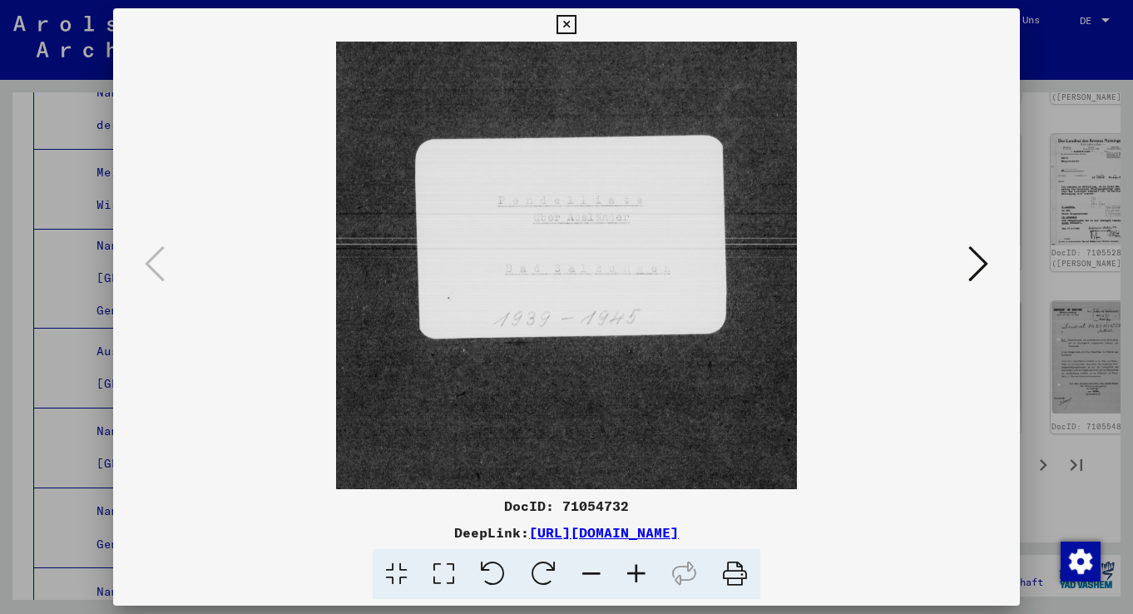
click at [164, 262] on icon at bounding box center [155, 264] width 20 height 40
click at [147, 262] on icon at bounding box center [155, 264] width 20 height 40
click at [576, 22] on icon at bounding box center [566, 25] width 19 height 20
